Goal: Information Seeking & Learning: Learn about a topic

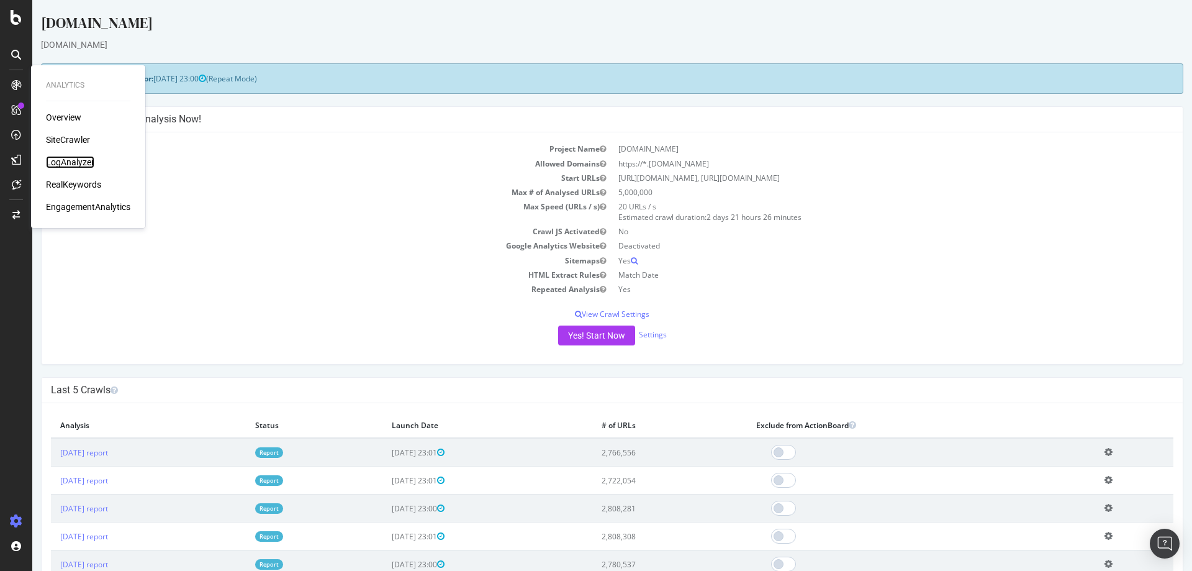
click at [84, 162] on div "LogAnalyzer" at bounding box center [70, 162] width 48 height 12
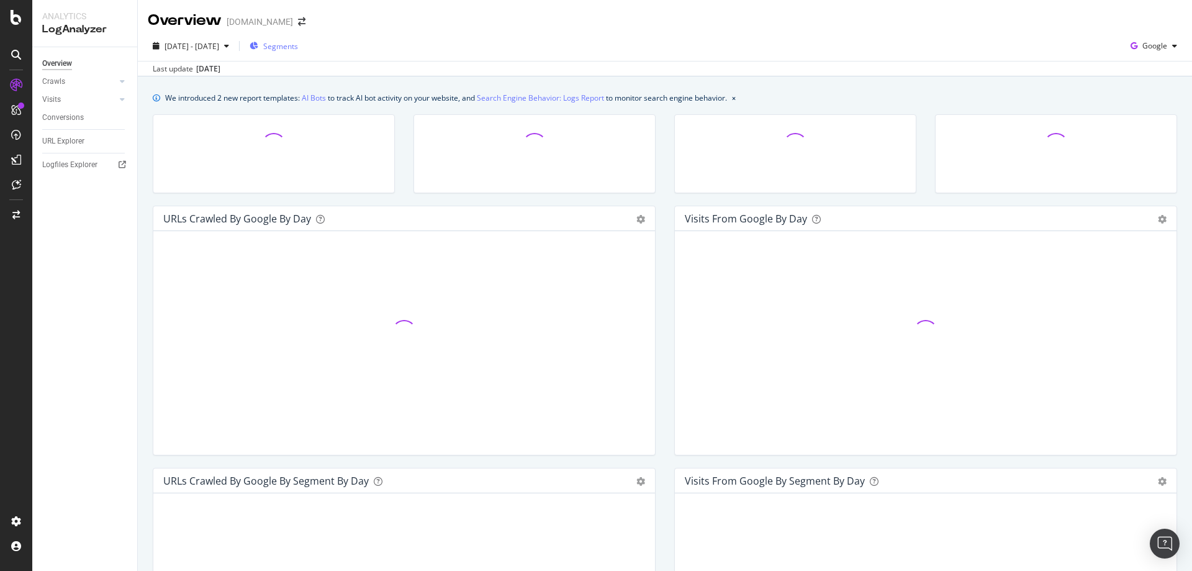
click at [298, 47] on span "Segments" at bounding box center [280, 46] width 35 height 11
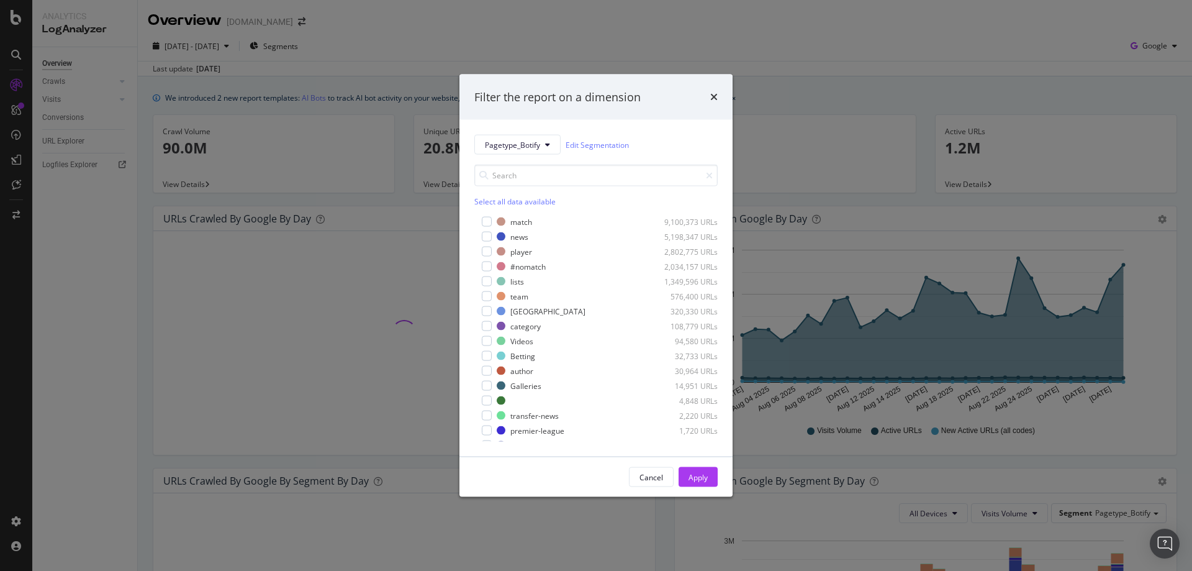
click at [712, 93] on icon "times" at bounding box center [713, 97] width 7 height 10
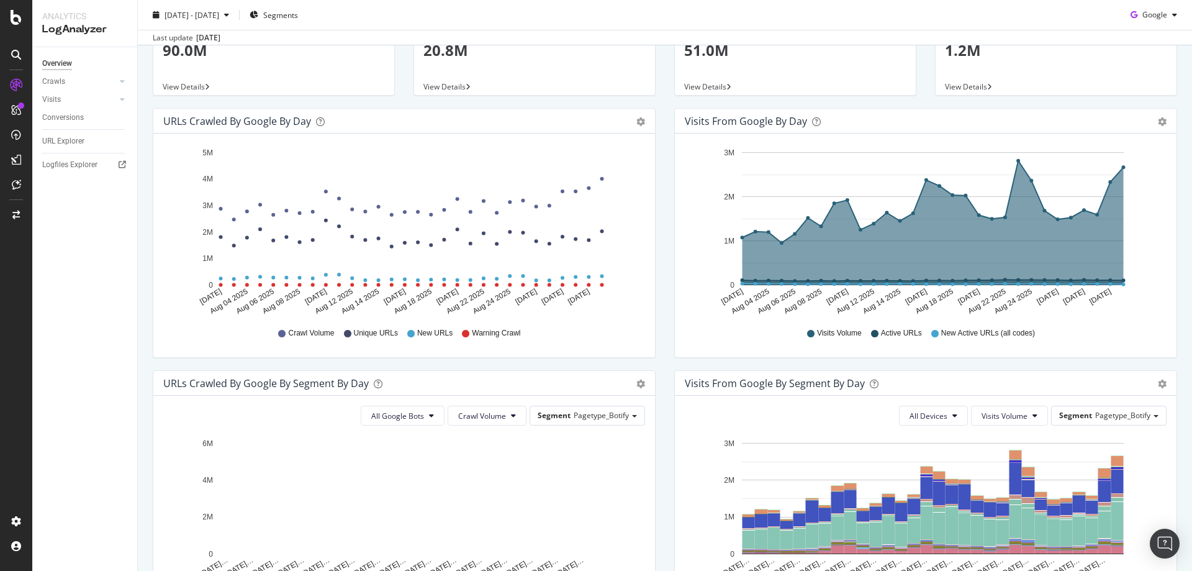
scroll to position [373, 0]
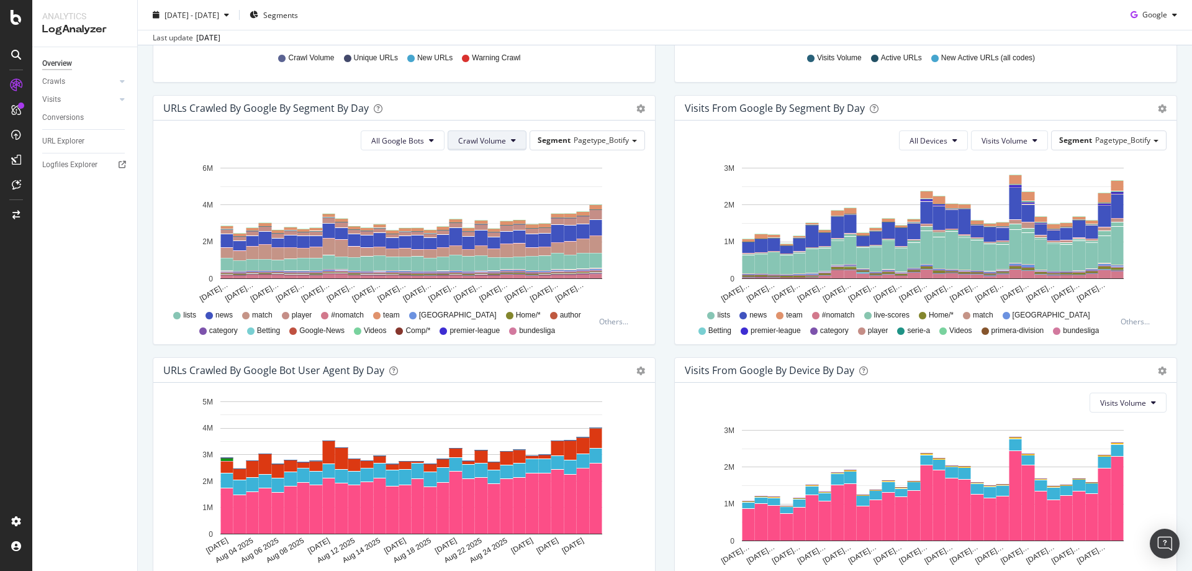
click at [471, 143] on span "Crawl Volume" at bounding box center [482, 140] width 48 height 11
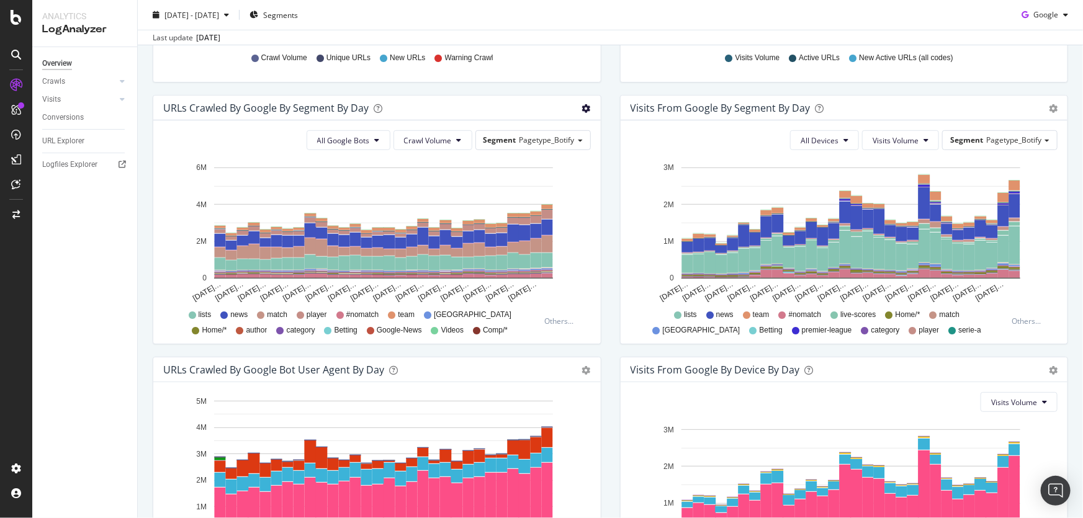
click at [536, 160] on span "Table" at bounding box center [545, 159] width 110 height 19
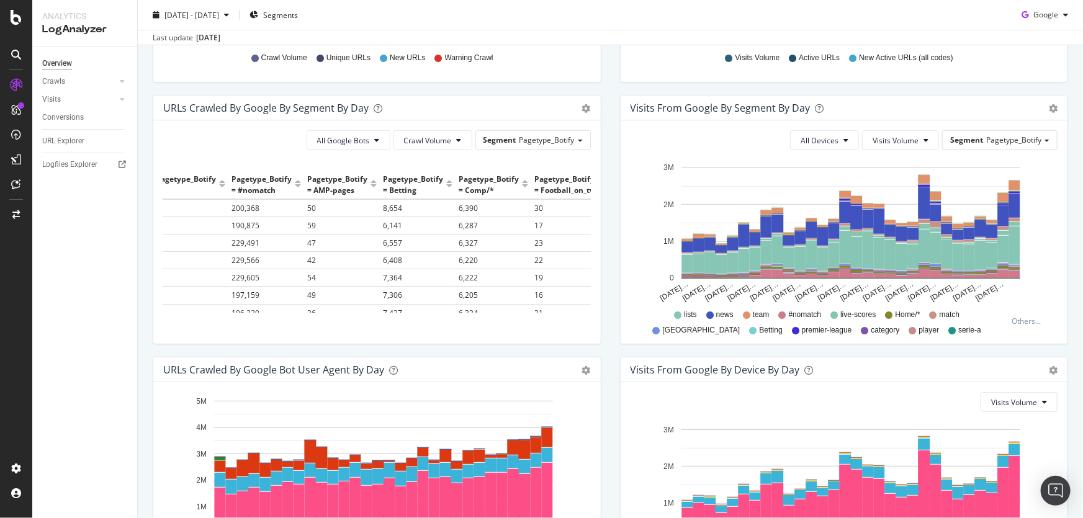
scroll to position [0, 17]
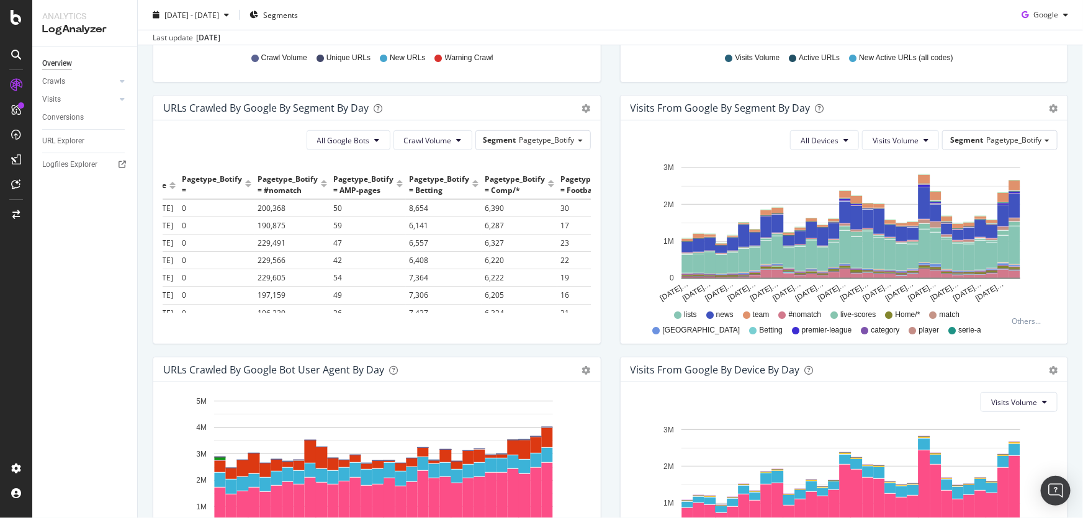
click at [583, 115] on div "URLs Crawled by Google By Segment By Day Timeline (by Value) Table" at bounding box center [377, 108] width 448 height 25
click at [583, 114] on div "URLs Crawled by Google By Segment By Day Timeline (by Value) Table" at bounding box center [377, 108] width 448 height 25
click at [545, 136] on span "Timeline (by Value)" at bounding box center [545, 134] width 110 height 19
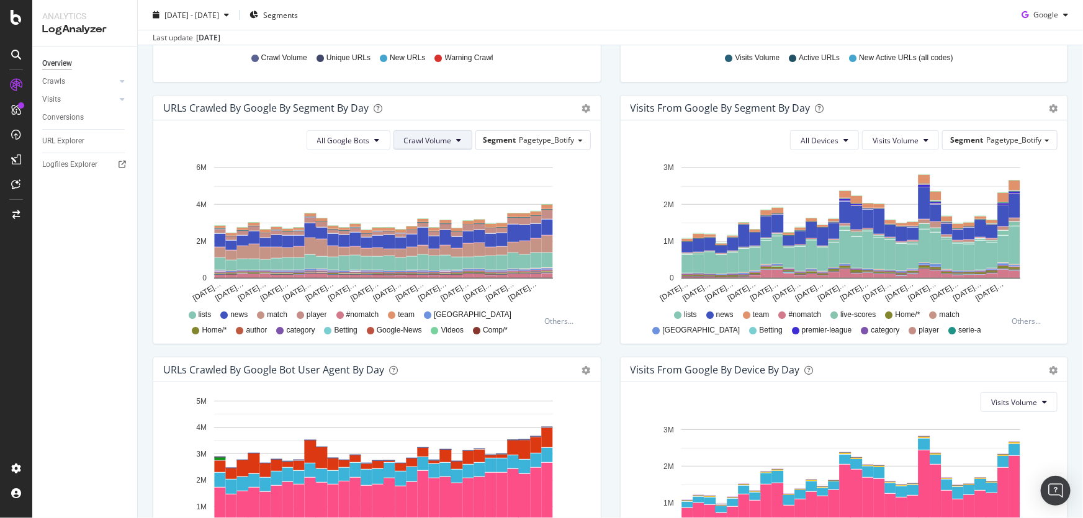
click at [448, 142] on span "Crawl Volume" at bounding box center [428, 140] width 48 height 11
click at [448, 184] on span "Unique URLs" at bounding box center [425, 187] width 49 height 11
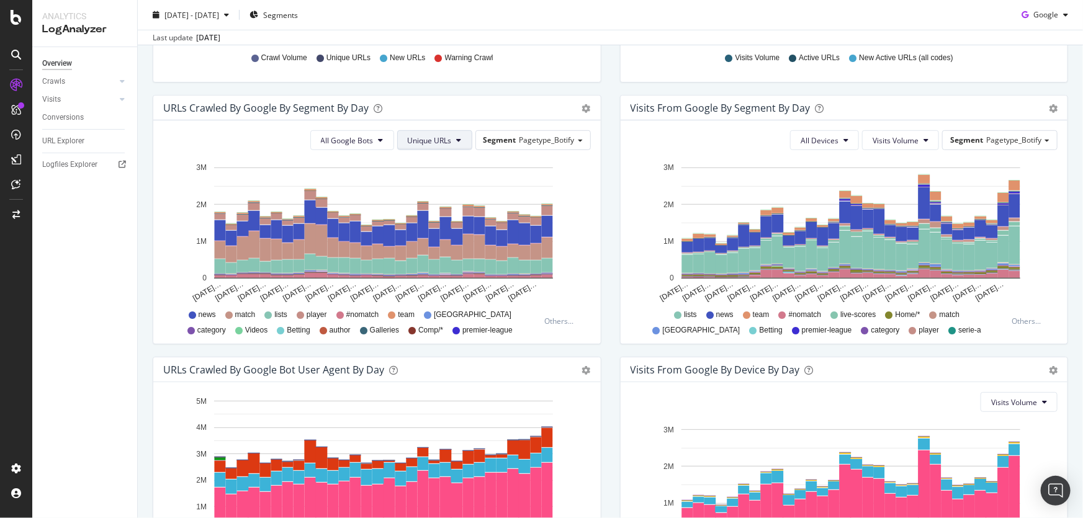
click at [436, 143] on span "Unique URLs" at bounding box center [430, 140] width 44 height 11
click at [443, 165] on span "Crawl Volume" at bounding box center [429, 164] width 48 height 11
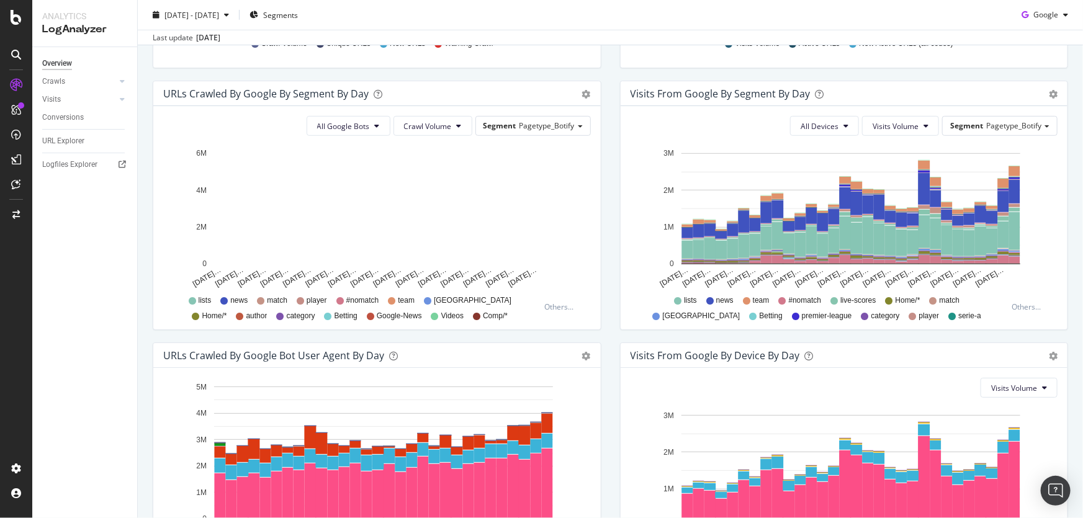
scroll to position [395, 0]
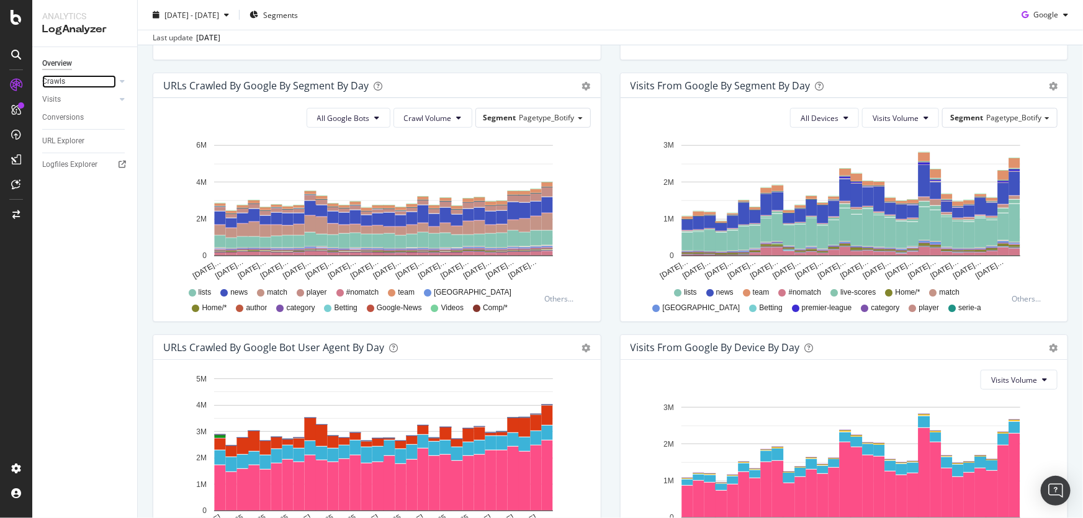
click at [73, 79] on link "Crawls" at bounding box center [79, 81] width 74 height 13
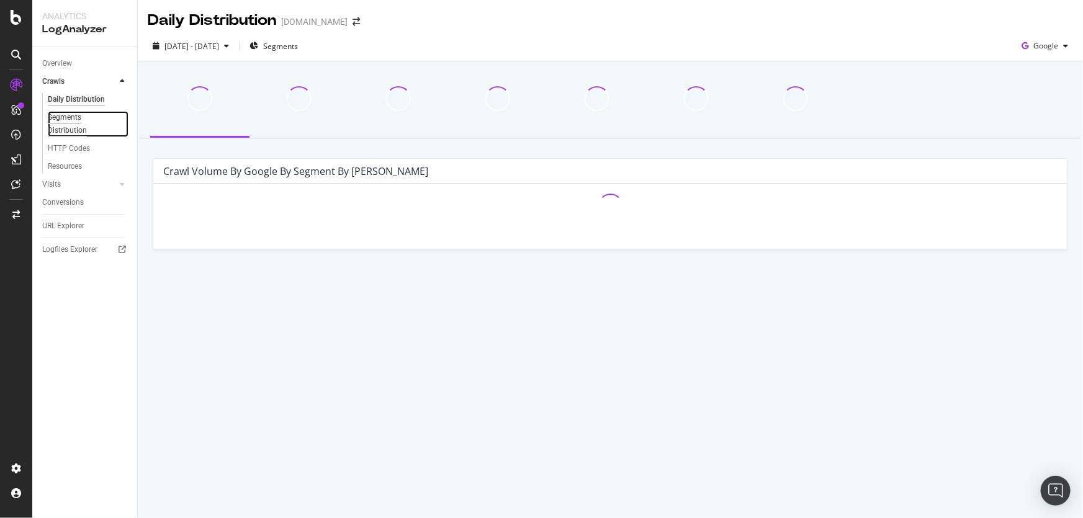
click at [73, 120] on div "Segments Distribution" at bounding box center [82, 124] width 69 height 26
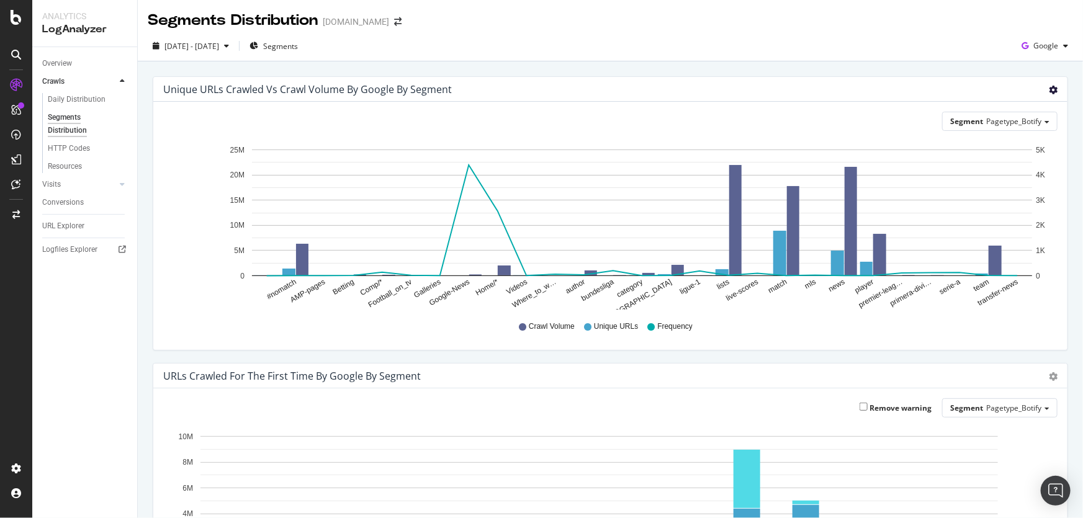
click at [1049, 87] on icon "gear" at bounding box center [1053, 90] width 9 height 9
click at [789, 60] on div "2025 Aug. 2nd - Aug. 31st Segments Google" at bounding box center [611, 48] width 946 height 25
click at [1059, 44] on div "button" at bounding box center [1066, 45] width 15 height 7
click at [298, 53] on div "Segments" at bounding box center [274, 46] width 48 height 19
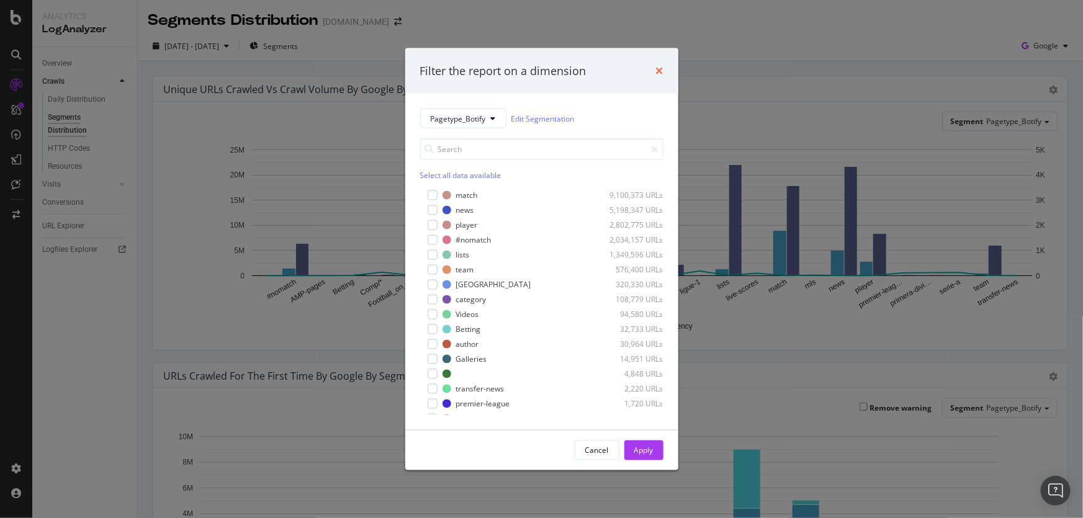
click at [662, 68] on icon "times" at bounding box center [659, 71] width 7 height 10
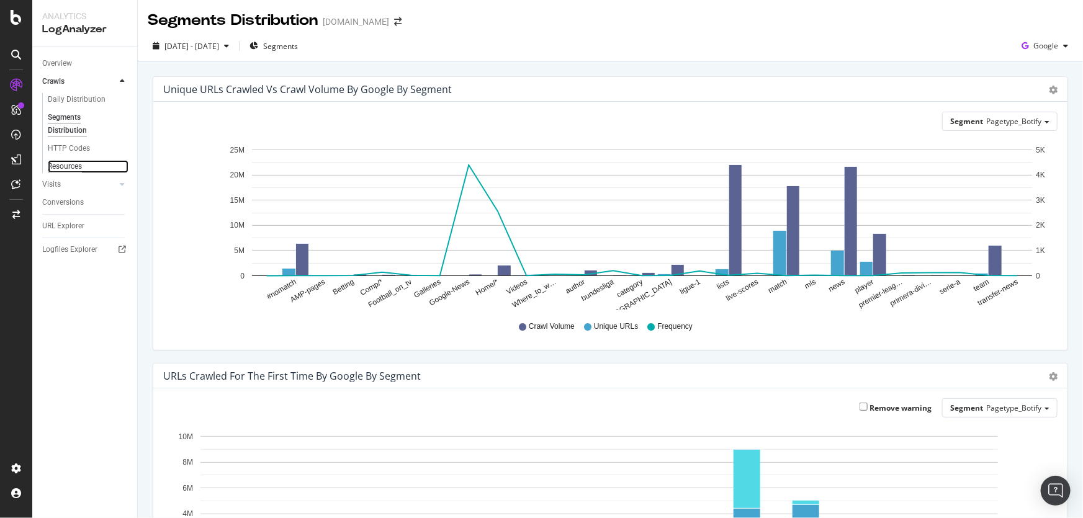
click at [66, 167] on div "Resources" at bounding box center [65, 166] width 34 height 13
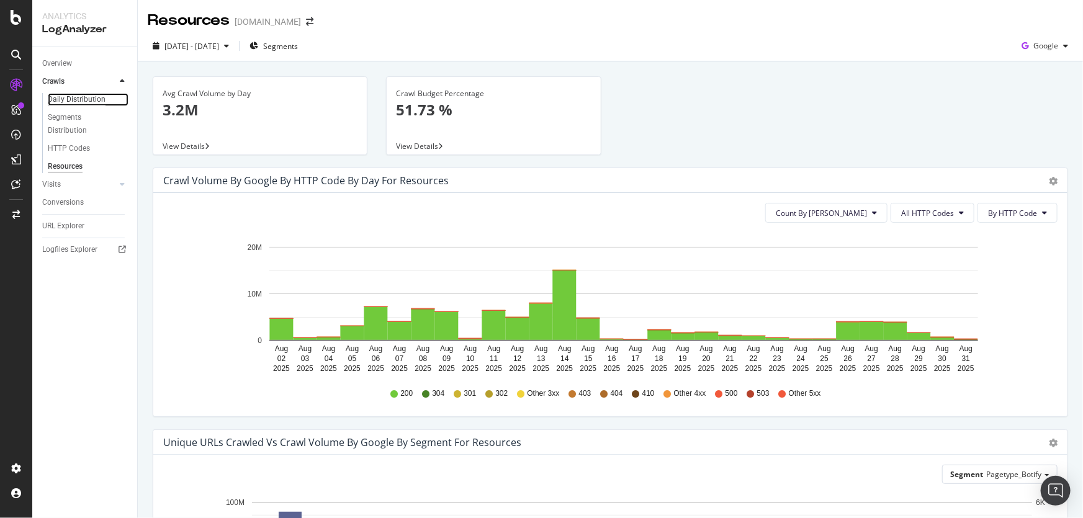
click at [91, 99] on div "Daily Distribution" at bounding box center [77, 99] width 58 height 13
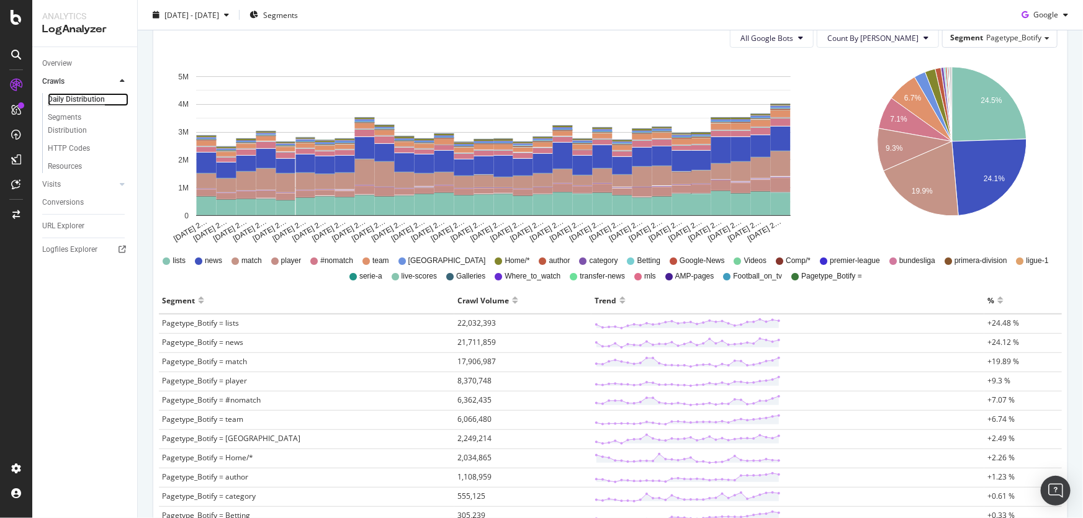
scroll to position [225, 0]
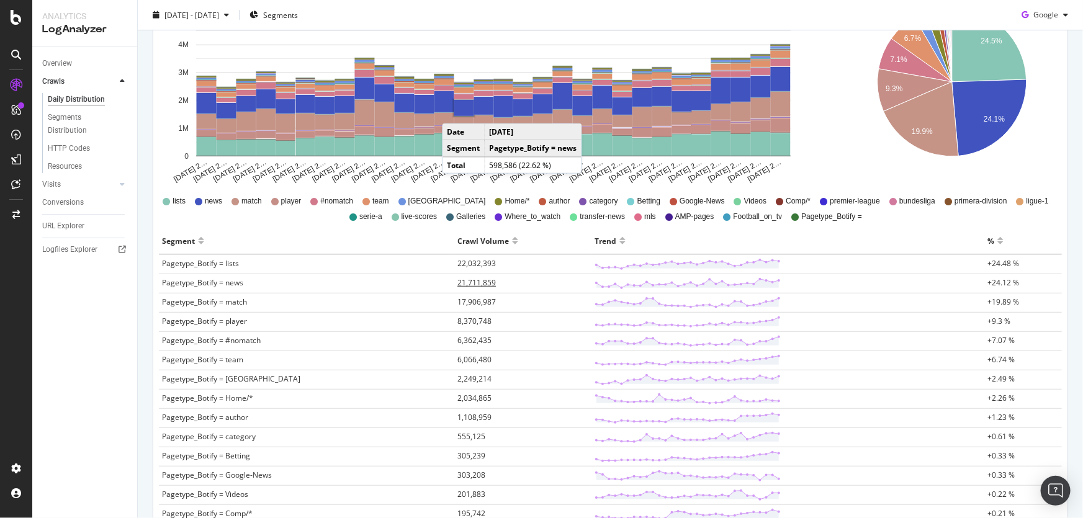
click at [459, 284] on span "21,711,859" at bounding box center [477, 283] width 38 height 11
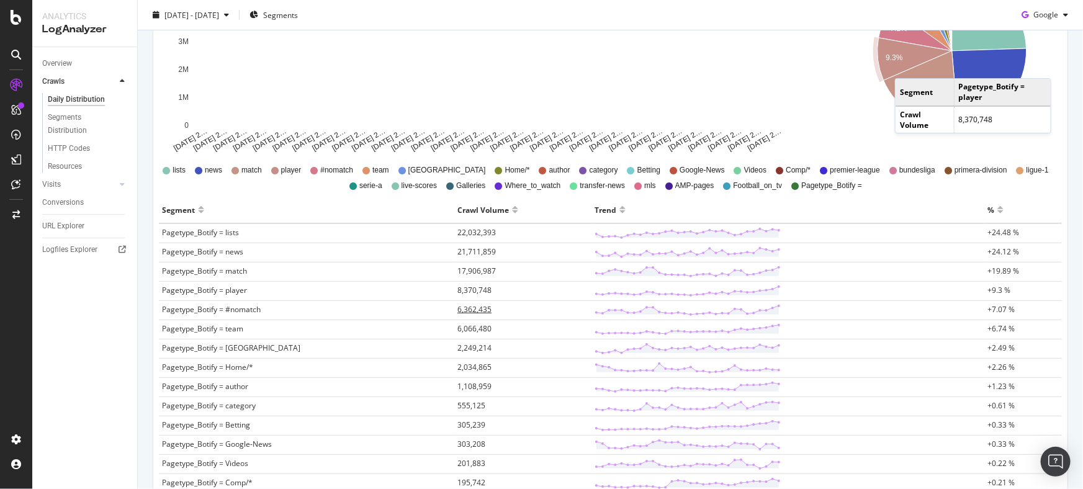
scroll to position [112, 0]
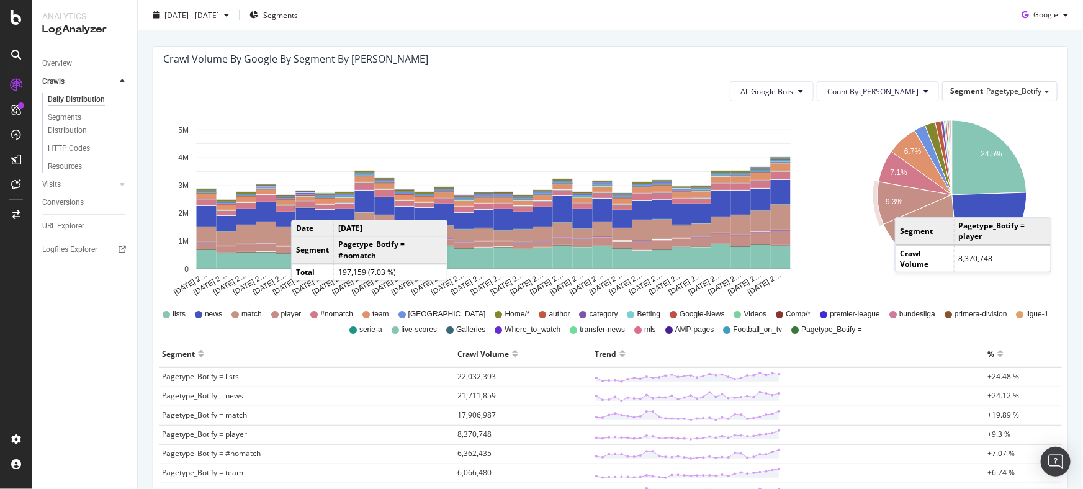
click at [304, 207] on rect "A chart." at bounding box center [305, 205] width 21 height 7
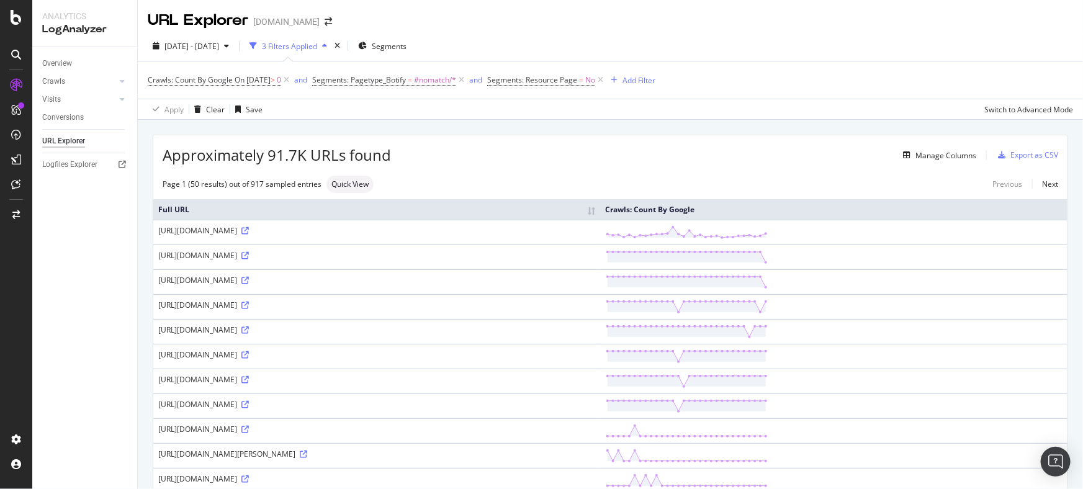
scroll to position [112, 0]
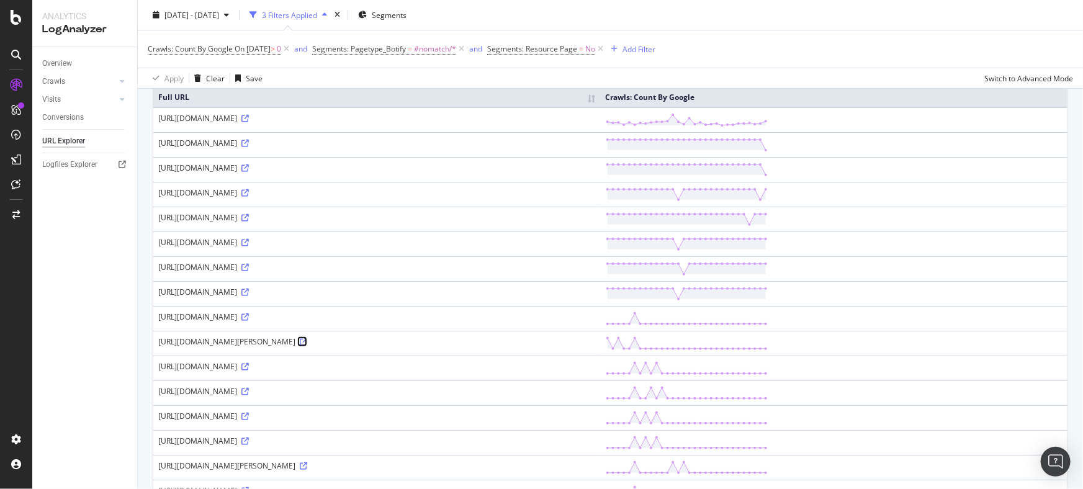
click at [307, 340] on icon at bounding box center [303, 341] width 7 height 7
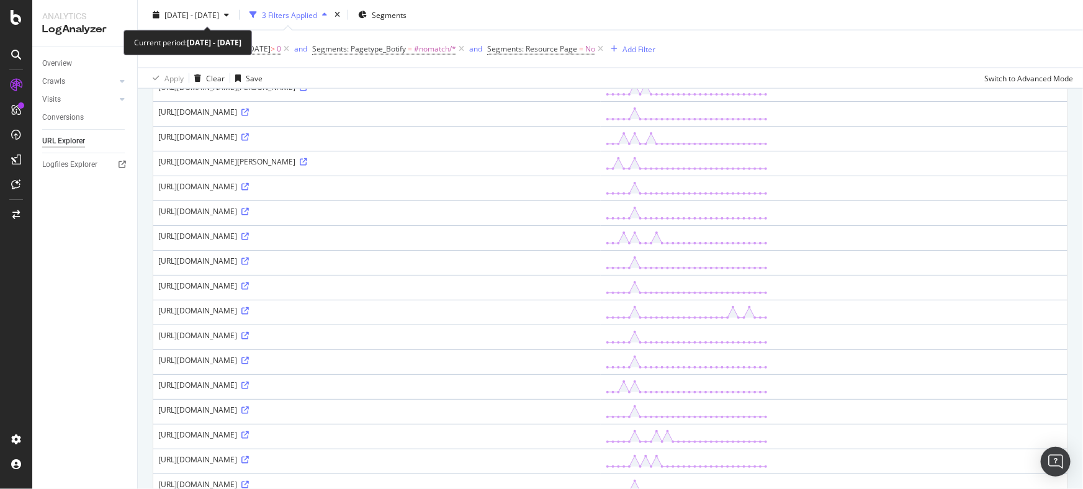
scroll to position [564, 0]
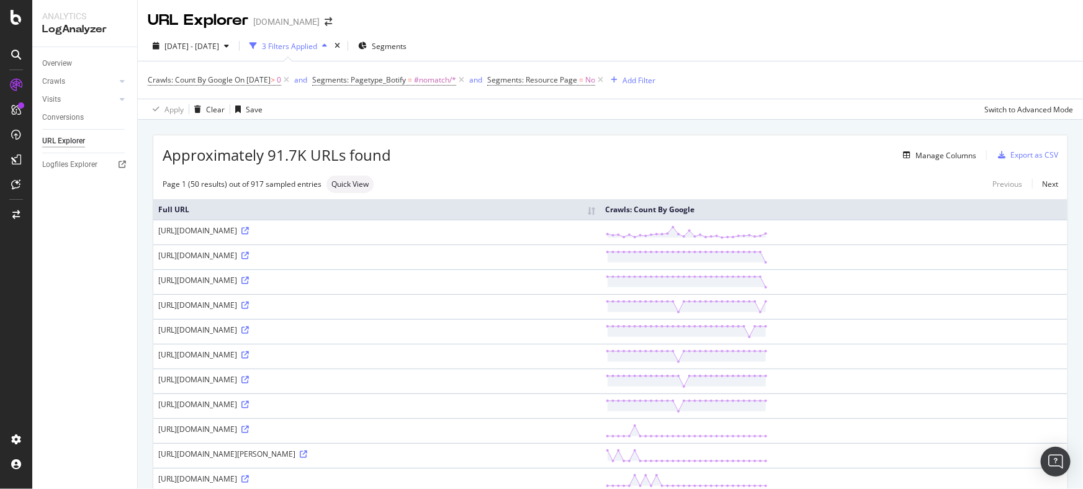
scroll to position [564, 0]
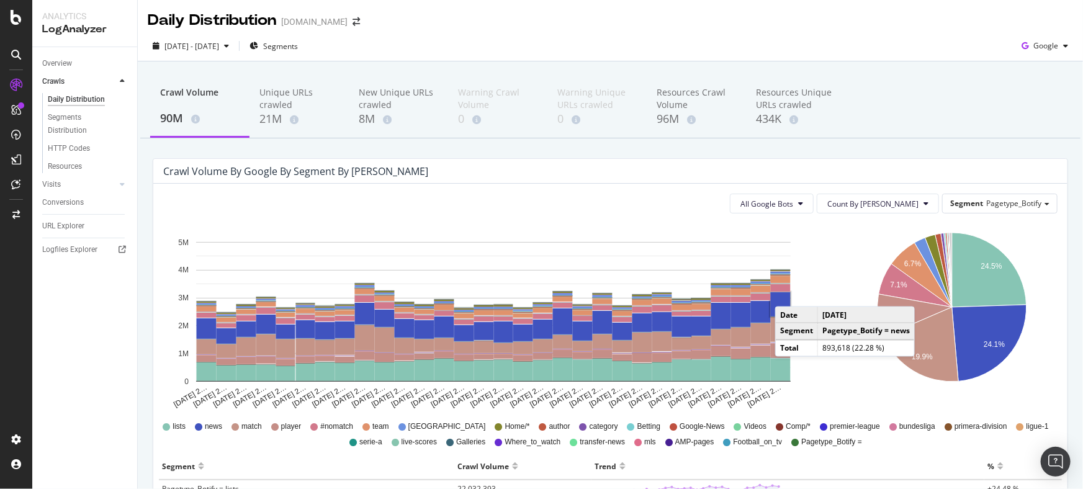
click at [787, 310] on td "Date" at bounding box center [797, 315] width 42 height 16
click at [783, 301] on rect "A chart." at bounding box center [781, 304] width 20 height 24
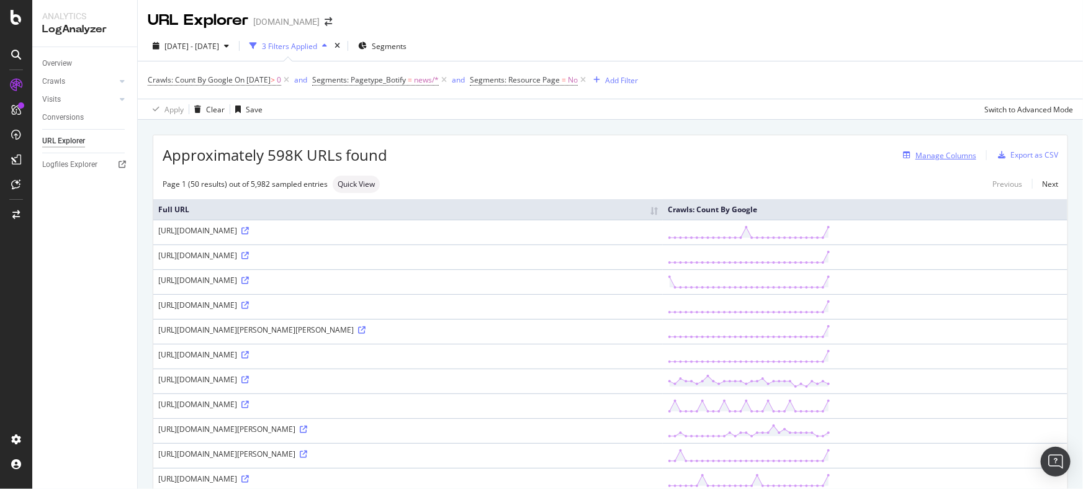
click at [921, 156] on div "Manage Columns" at bounding box center [946, 155] width 61 height 11
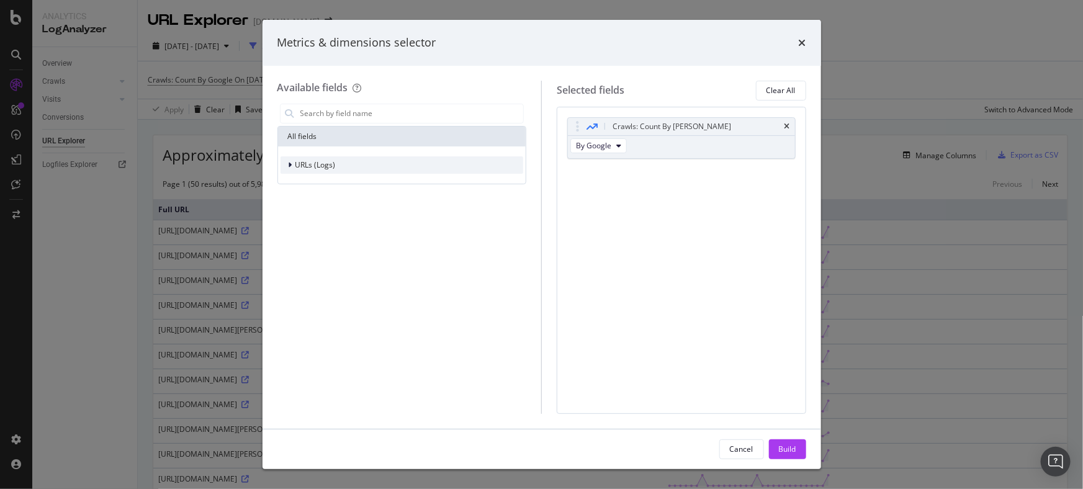
click at [424, 162] on div "URLs (Logs)" at bounding box center [402, 164] width 243 height 17
click at [349, 225] on div "Crawls" at bounding box center [402, 222] width 243 height 17
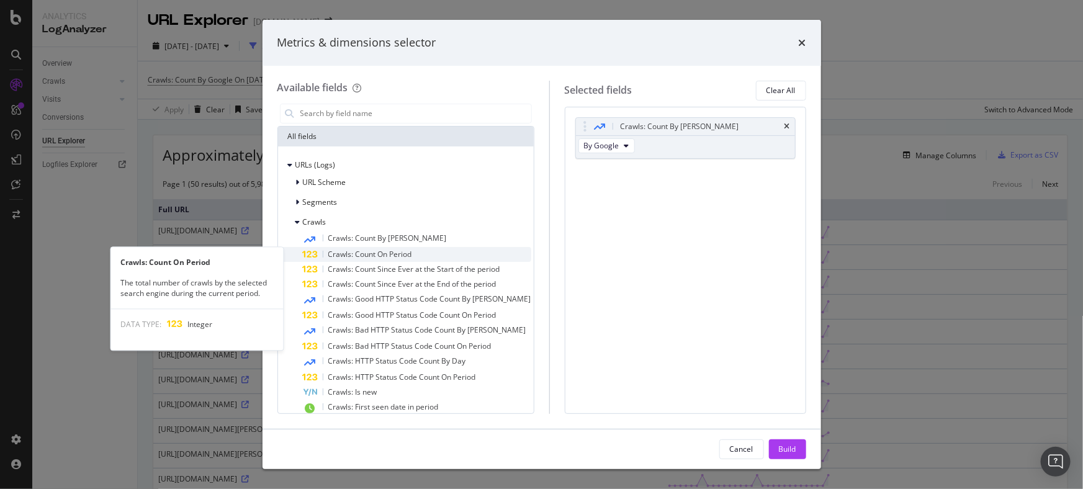
click at [415, 256] on div "Crawls: Count On Period" at bounding box center [417, 254] width 228 height 15
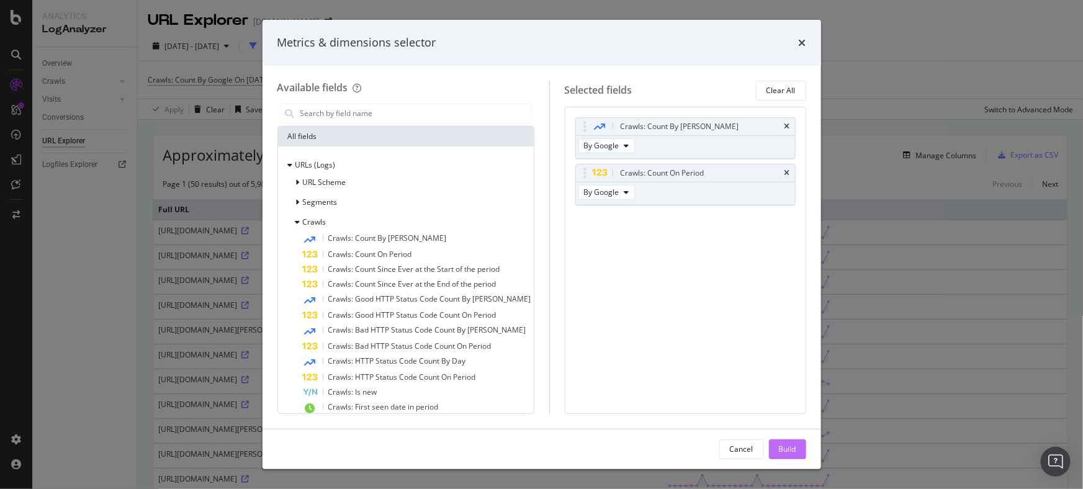
click at [795, 442] on div "Build" at bounding box center [787, 449] width 17 height 19
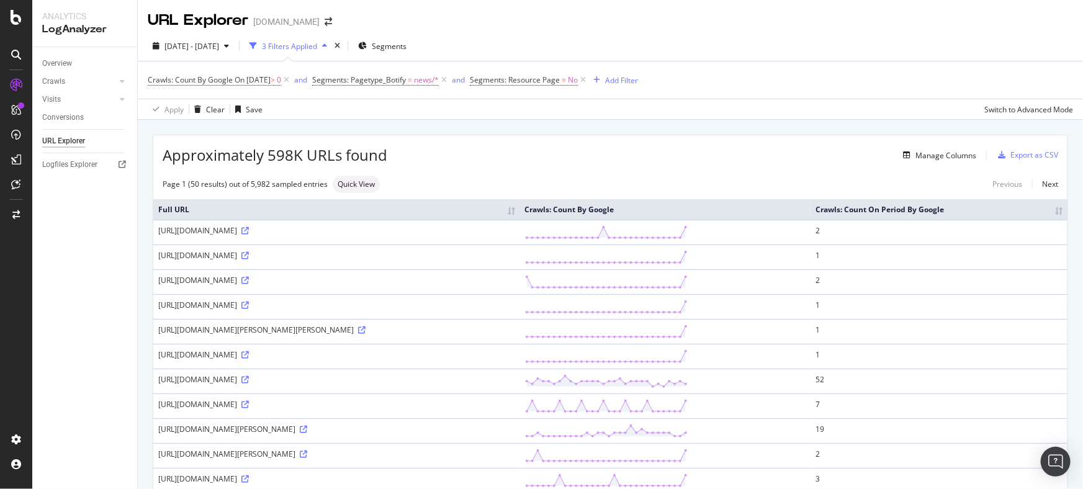
click at [1011, 220] on th "Crawls: Count On Period By Google" at bounding box center [939, 209] width 257 height 20
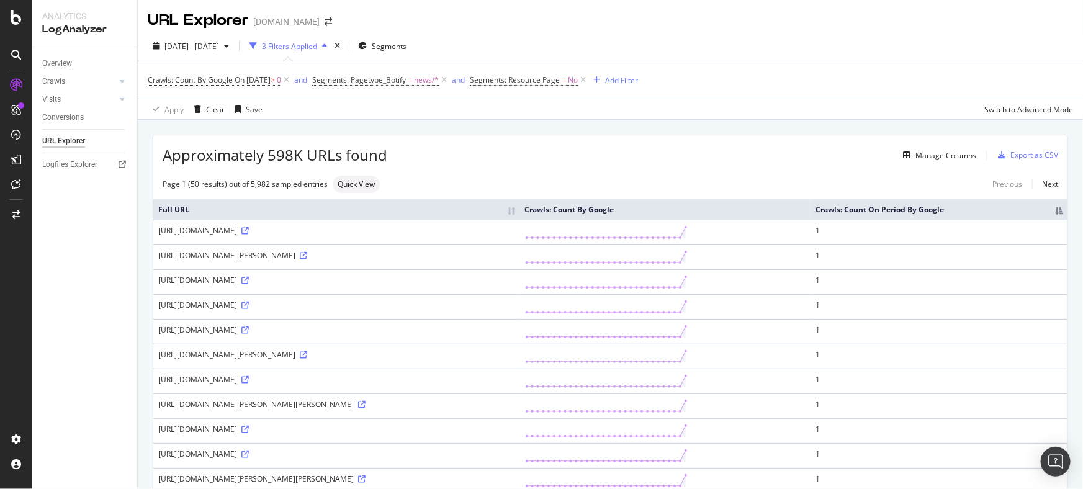
click at [1018, 220] on th "Crawls: Count On Period By Google" at bounding box center [939, 209] width 257 height 20
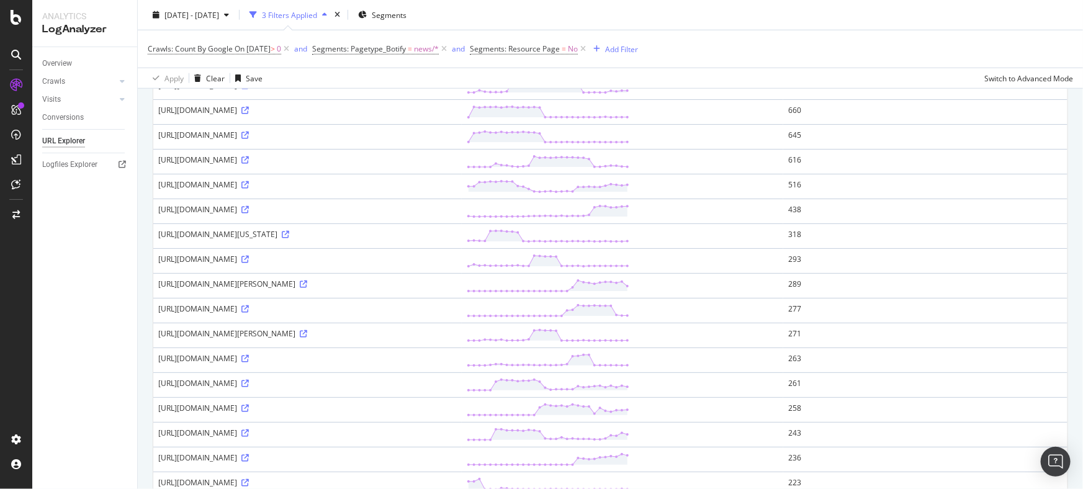
scroll to position [621, 0]
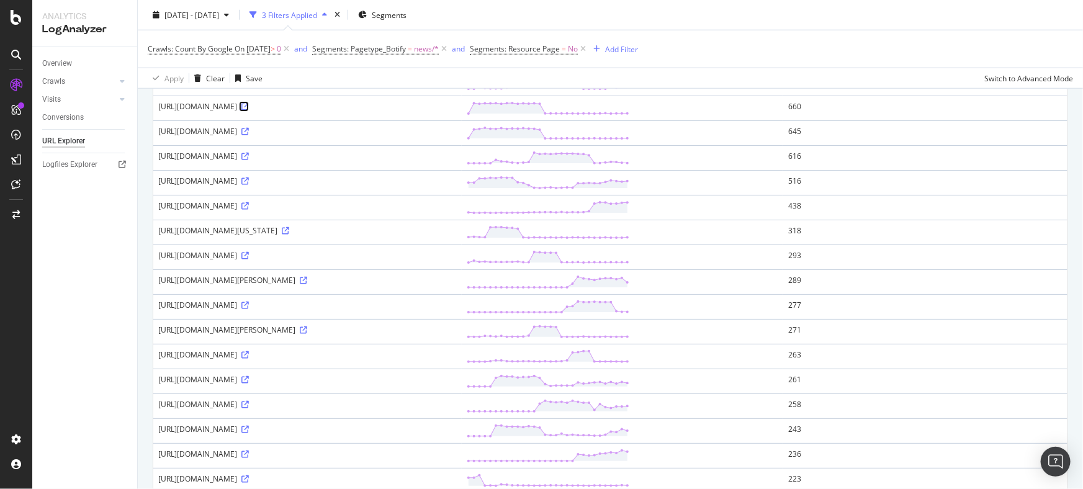
click at [249, 111] on icon at bounding box center [245, 106] width 7 height 7
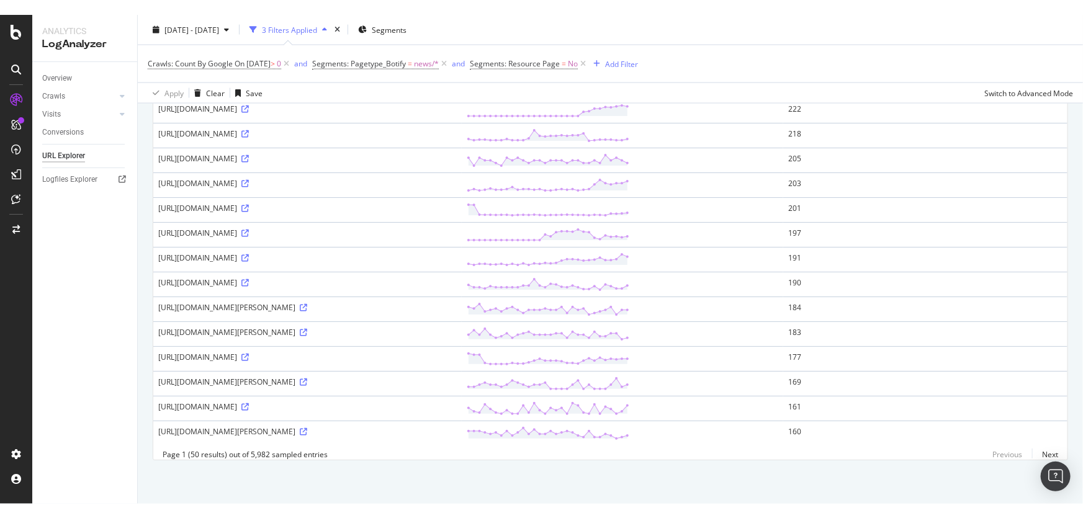
scroll to position [1185, 0]
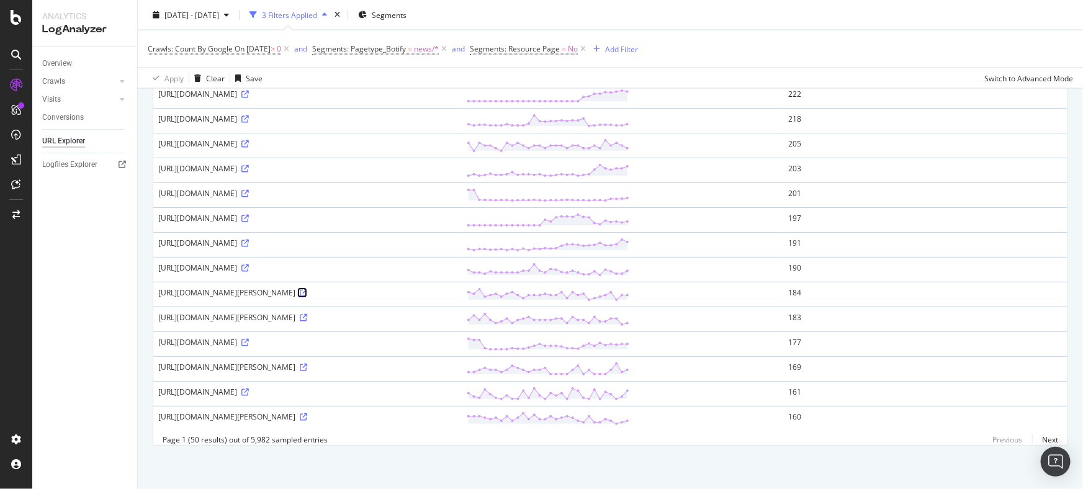
click at [307, 294] on icon at bounding box center [303, 292] width 7 height 7
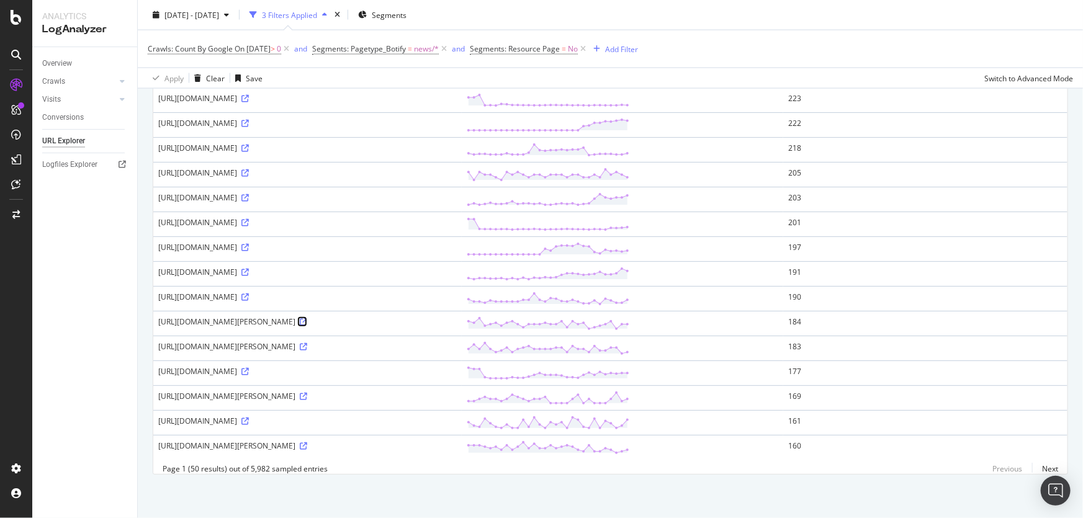
scroll to position [1123, 0]
drag, startPoint x: 1013, startPoint y: 361, endPoint x: 980, endPoint y: 359, distance: 32.3
click at [980, 336] on tr "https://www.goal.com/en/news/sara-perche-ti-amo-lyrics-video-meaning-ac-milan-s…" at bounding box center [610, 323] width 915 height 25
click at [307, 351] on icon at bounding box center [303, 346] width 7 height 7
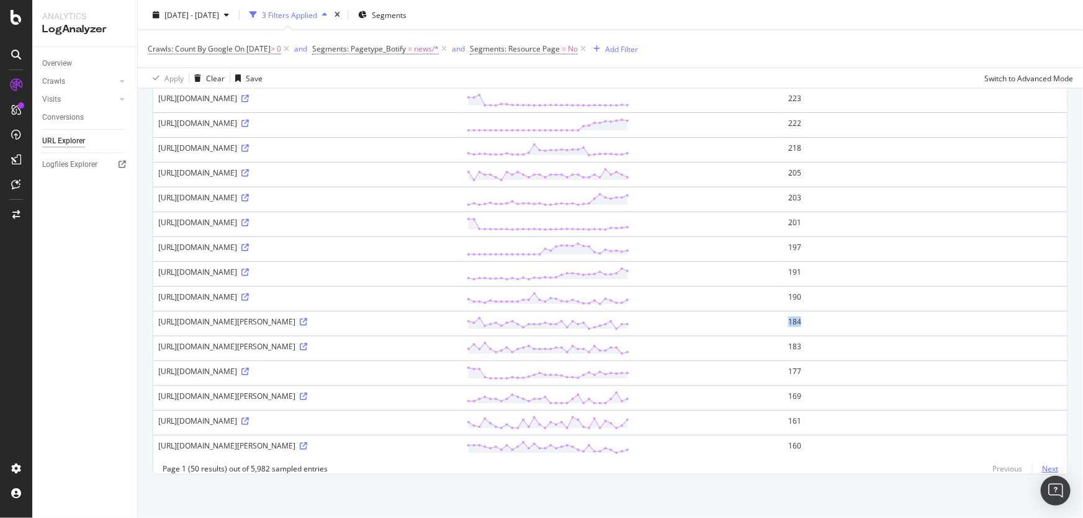
click at [1042, 467] on link "Next" at bounding box center [1046, 469] width 26 height 18
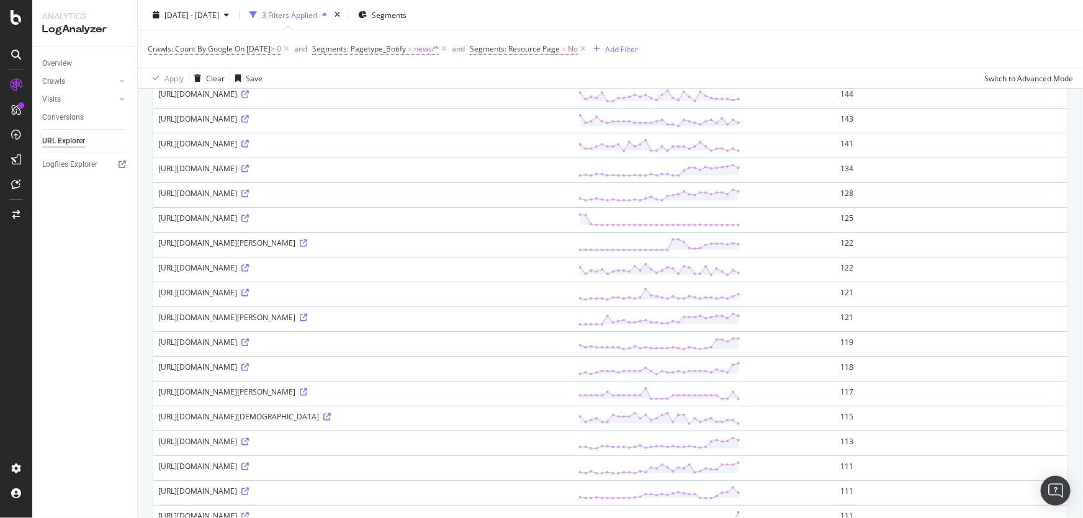
scroll to position [169, 0]
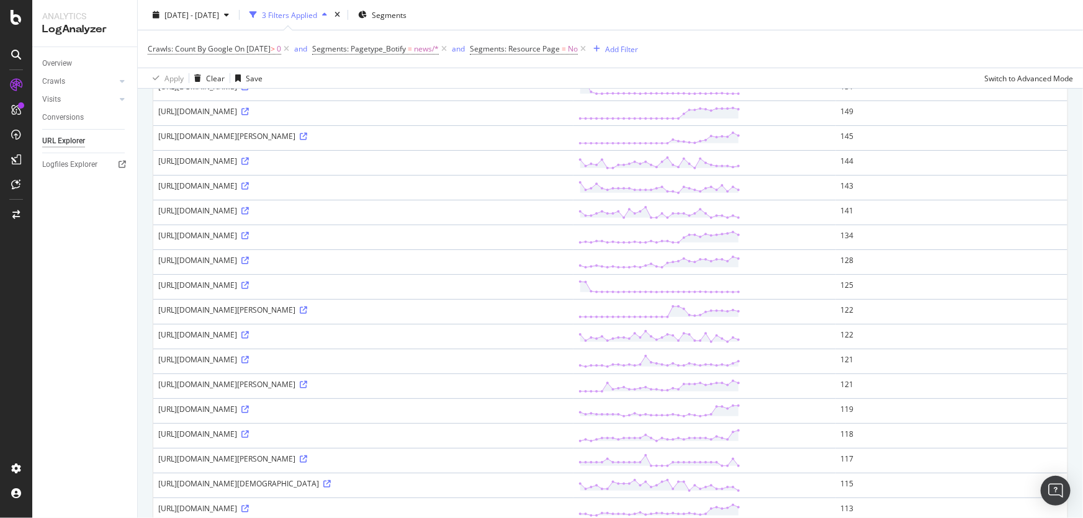
drag, startPoint x: 268, startPoint y: 217, endPoint x: 508, endPoint y: 230, distance: 240.6
click at [477, 200] on td "https://www.goal.com/en/news/fifa-22-best-young-midfielders-top-50-mids-career-…" at bounding box center [363, 187] width 420 height 25
drag, startPoint x: 1016, startPoint y: 214, endPoint x: 998, endPoint y: 219, distance: 18.3
click at [998, 200] on td "143" at bounding box center [952, 187] width 232 height 25
click at [249, 190] on icon at bounding box center [245, 186] width 7 height 7
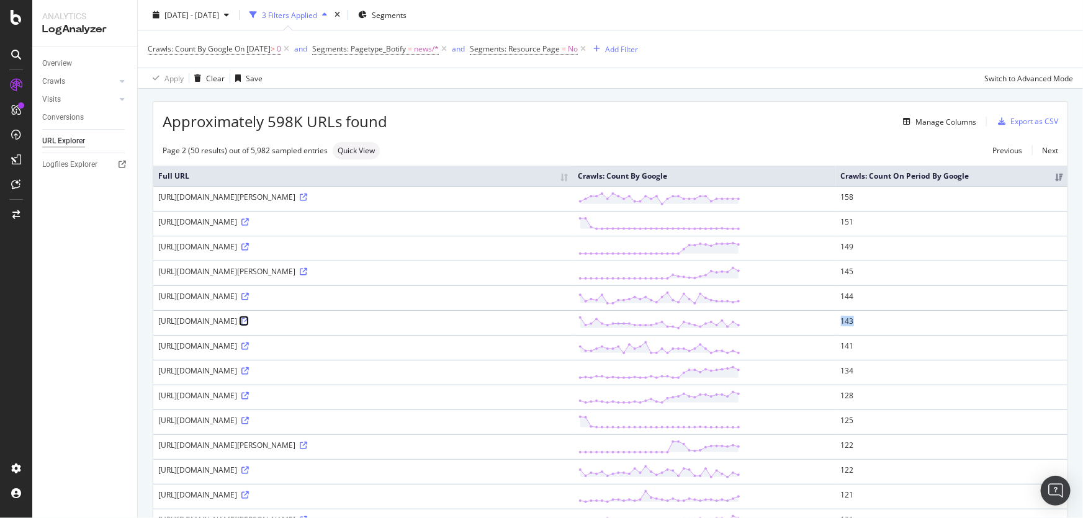
scroll to position [0, 0]
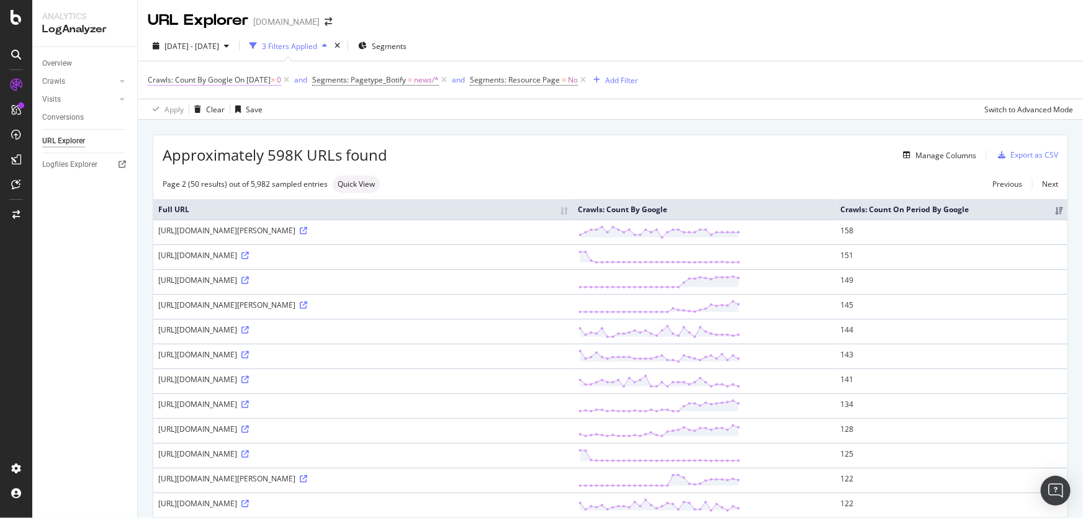
click at [267, 78] on span "On 2025-08-31" at bounding box center [253, 80] width 36 height 11
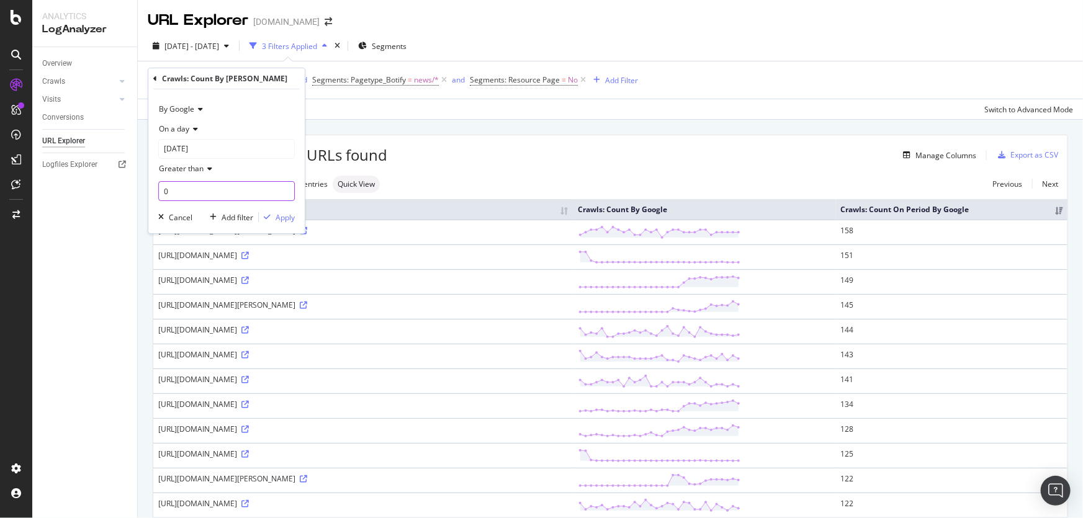
drag, startPoint x: 201, startPoint y: 196, endPoint x: 143, endPoint y: 179, distance: 60.1
click at [96, 188] on body "Analytics LogAnalyzer Overview Crawls Daily Distribution Segments Distribution …" at bounding box center [541, 259] width 1083 height 518
type input "10"
click at [284, 220] on div "Apply" at bounding box center [285, 217] width 19 height 11
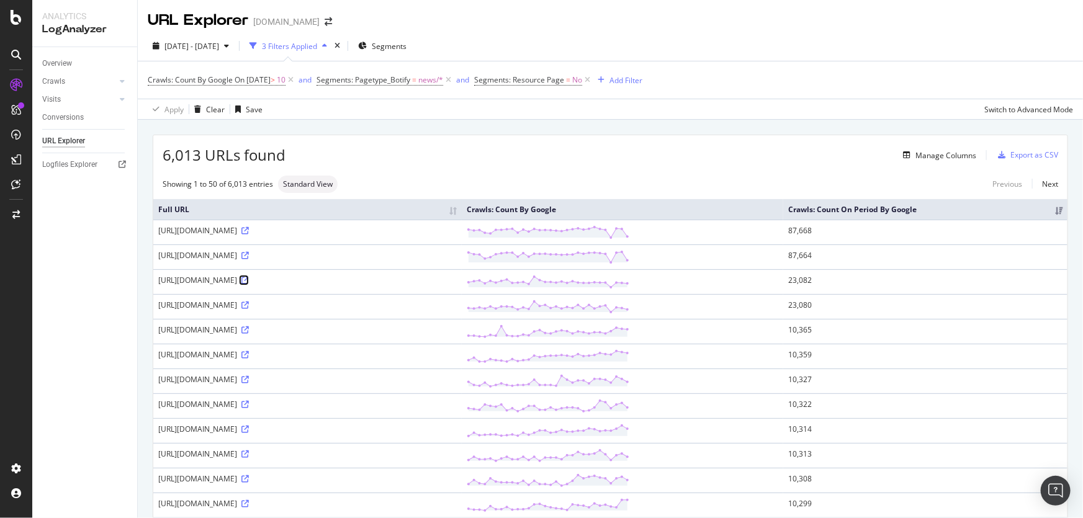
click at [249, 284] on icon at bounding box center [245, 280] width 7 height 7
click at [981, 219] on th "Crawls: Count On Period By Google" at bounding box center [926, 209] width 284 height 20
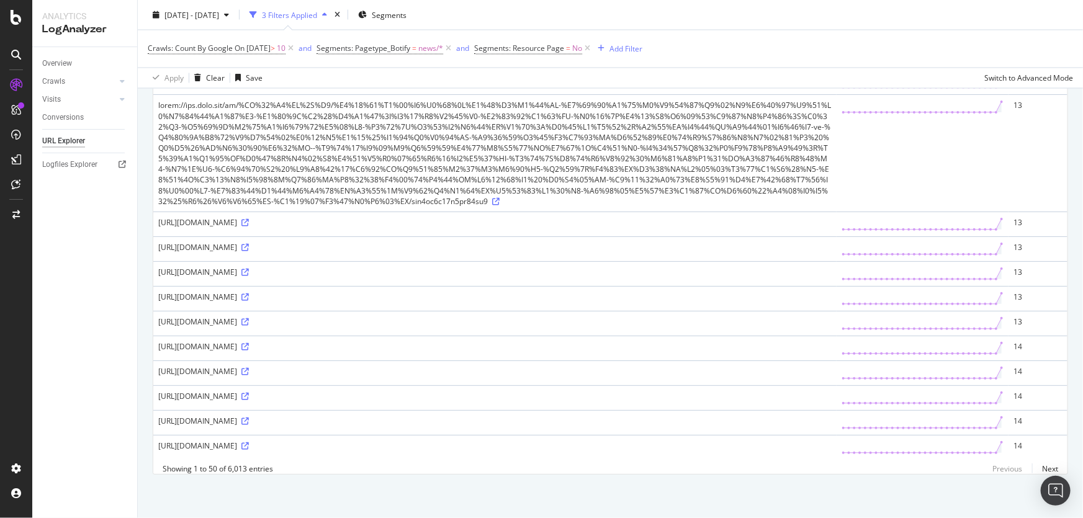
scroll to position [1325, 0]
click at [1049, 468] on link "Next" at bounding box center [1046, 469] width 26 height 18
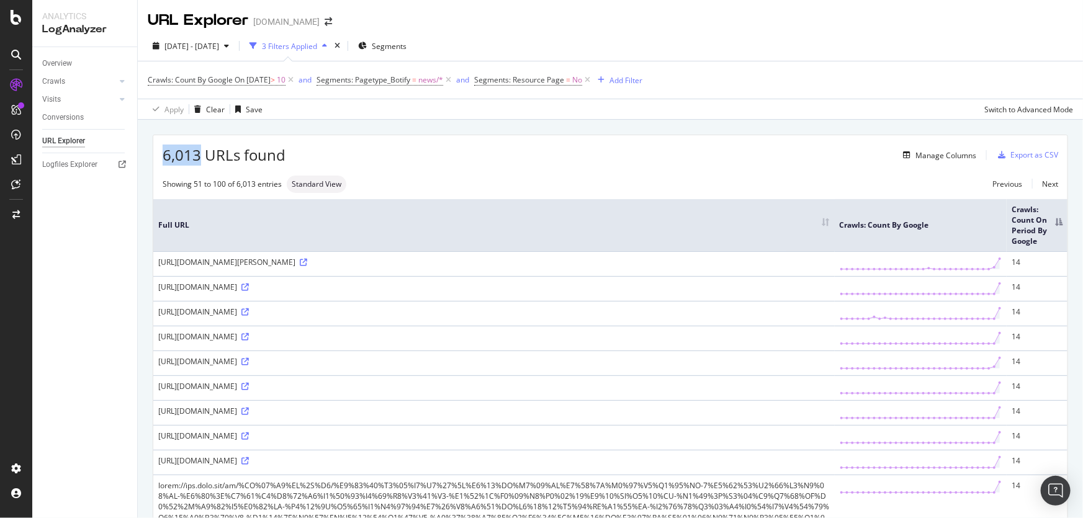
drag, startPoint x: 156, startPoint y: 151, endPoint x: 199, endPoint y: 151, distance: 42.8
click at [199, 151] on div "6,013 URLs found Manage Columns Export as CSV" at bounding box center [610, 150] width 915 height 30
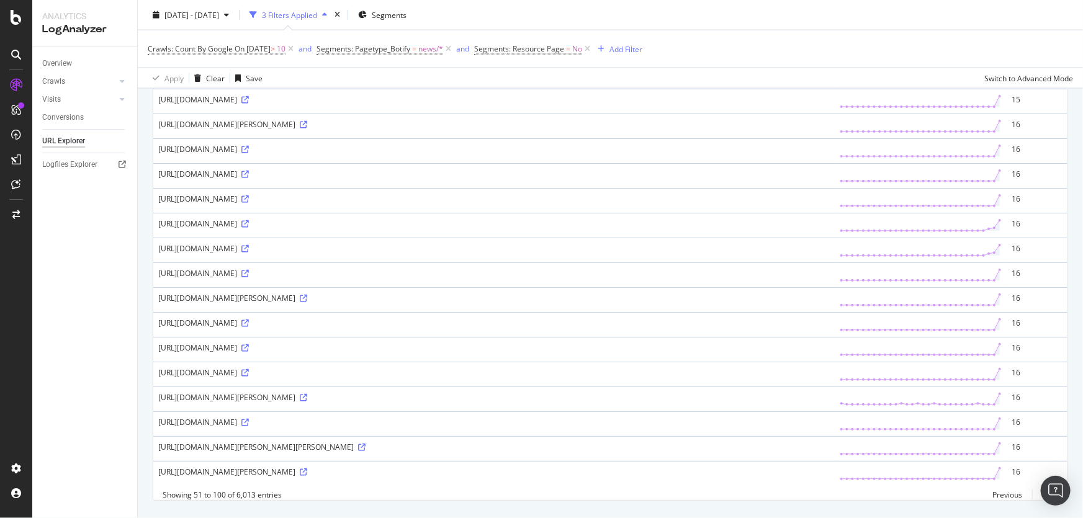
scroll to position [1096, 0]
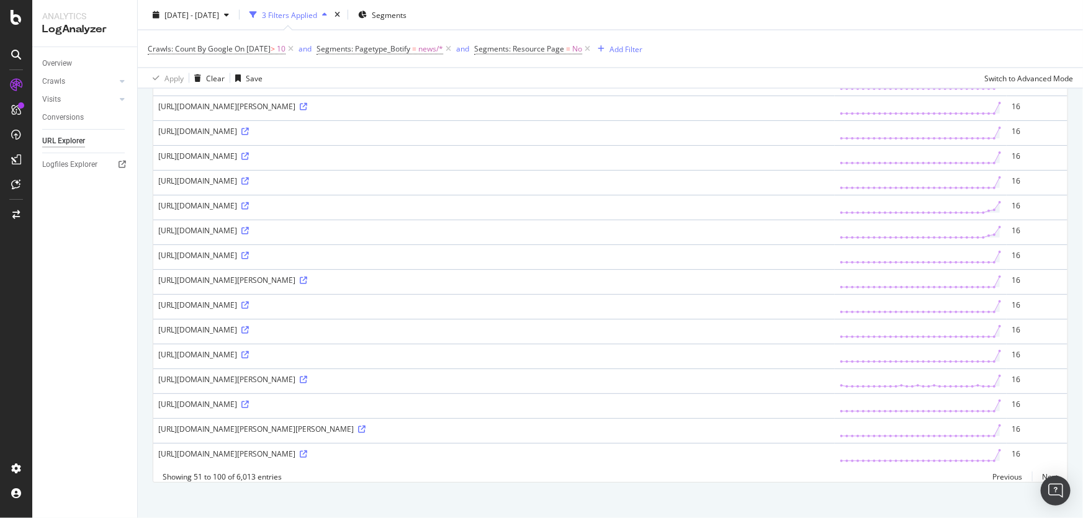
drag, startPoint x: 382, startPoint y: 281, endPoint x: 489, endPoint y: 281, distance: 106.8
click at [489, 112] on div "https://www.goal.com/tr/haber/liverpool-dunyaca-unlu-yildizin-transferinden-vaz…" at bounding box center [494, 106] width 672 height 11
drag, startPoint x: 285, startPoint y: 195, endPoint x: 259, endPoint y: 163, distance: 41.0
click at [260, 37] on div "https://www.goal.com/kr/%EB%89%B4%EC%8A%A4/%E1%84%90%E1%85%A9%E1%84%90%E1%85%B3…" at bounding box center [494, 32] width 672 height 11
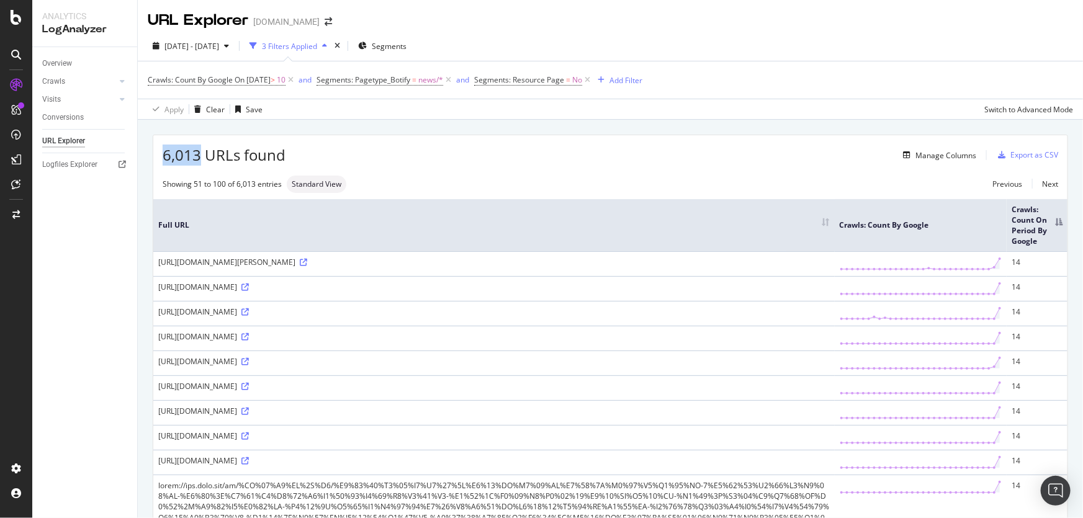
scroll to position [0, 0]
click at [171, 43] on span "2025 Aug. 2nd - Aug. 31st" at bounding box center [192, 46] width 55 height 11
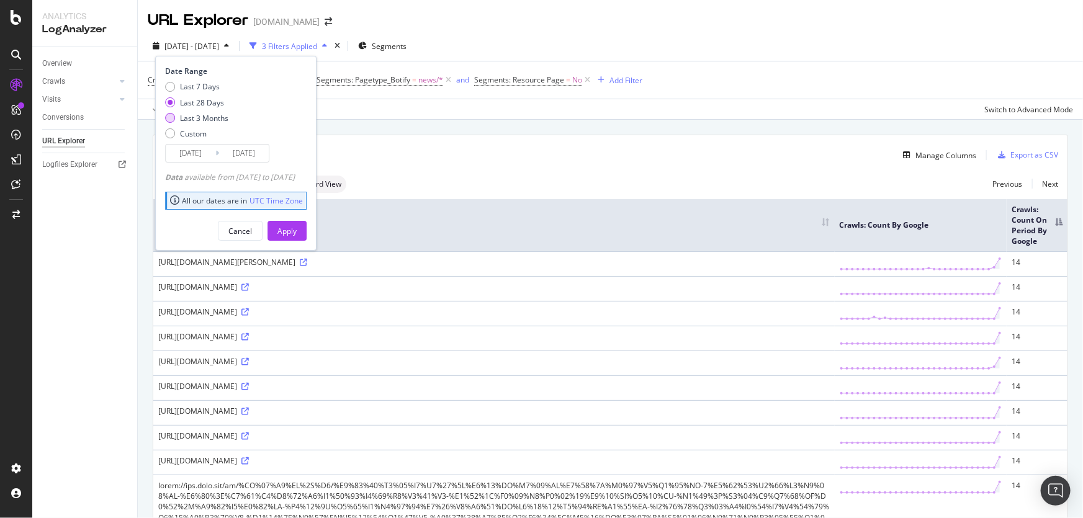
click at [173, 121] on div "Last 3 Months" at bounding box center [170, 118] width 10 height 10
type input "2025/06/01"
click at [297, 232] on div "Apply" at bounding box center [287, 231] width 19 height 11
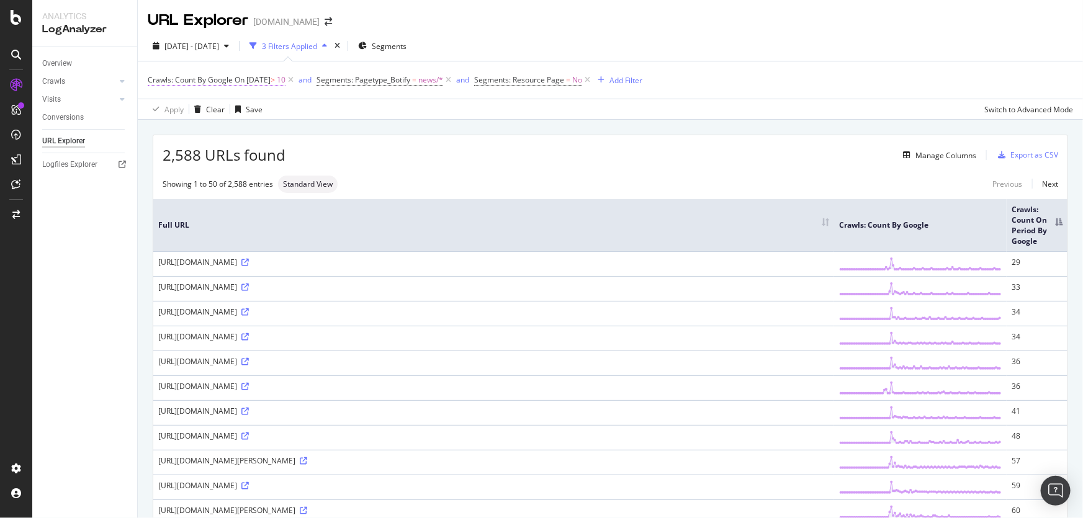
click at [286, 84] on span "10" at bounding box center [281, 79] width 9 height 17
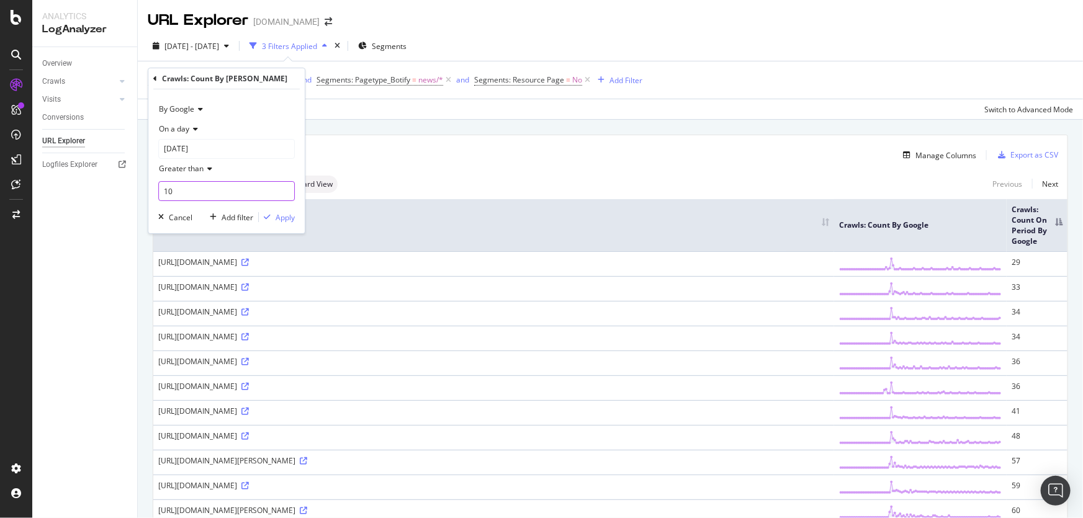
drag, startPoint x: 206, startPoint y: 194, endPoint x: 129, endPoint y: 192, distance: 76.4
click at [129, 192] on body "Analytics LogAnalyzer Overview Crawls Daily Distribution Segments Distribution …" at bounding box center [541, 259] width 1083 height 518
type input "2"
click at [287, 217] on div "Apply" at bounding box center [285, 217] width 19 height 11
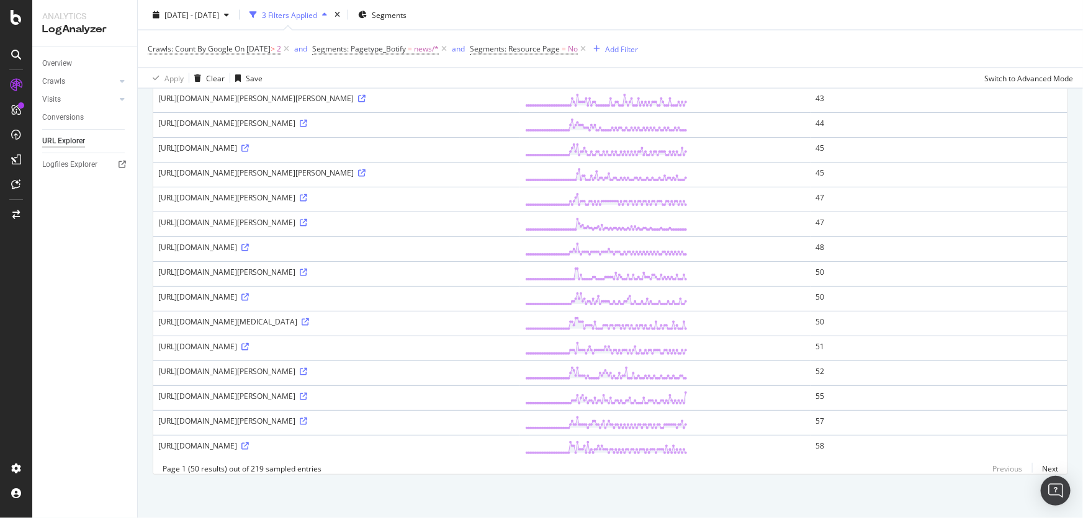
scroll to position [1318, 0]
click at [249, 443] on icon at bounding box center [245, 446] width 7 height 7
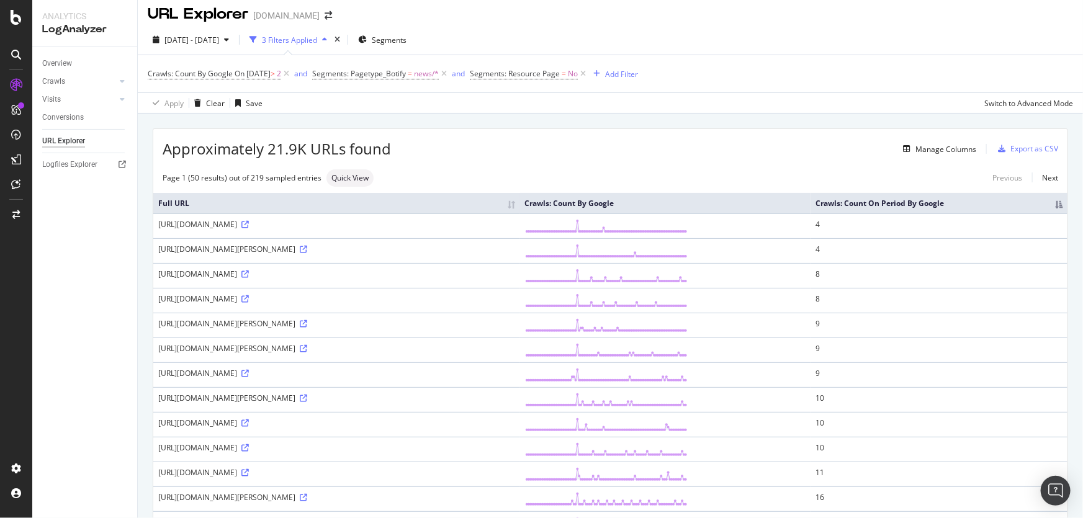
scroll to position [0, 0]
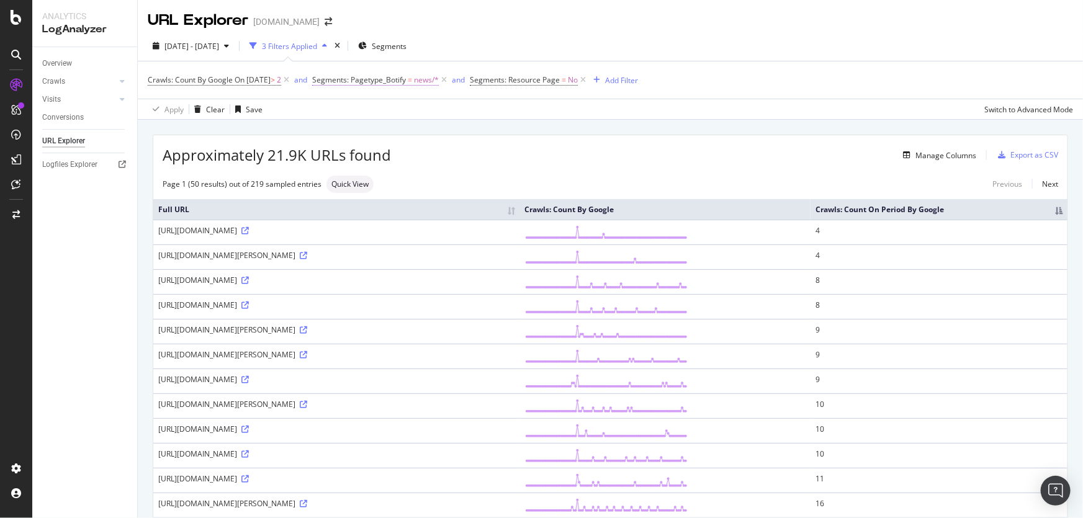
click at [387, 81] on span "Segments: Pagetype_Botify" at bounding box center [359, 80] width 94 height 11
click at [357, 76] on span "Segments: Pagetype_Botify" at bounding box center [359, 80] width 94 height 11
click at [610, 145] on div "Approximately 21.9K URLs found Manage Columns Export as CSV" at bounding box center [610, 150] width 915 height 30
click at [66, 143] on div "URL Explorer" at bounding box center [63, 141] width 43 height 13
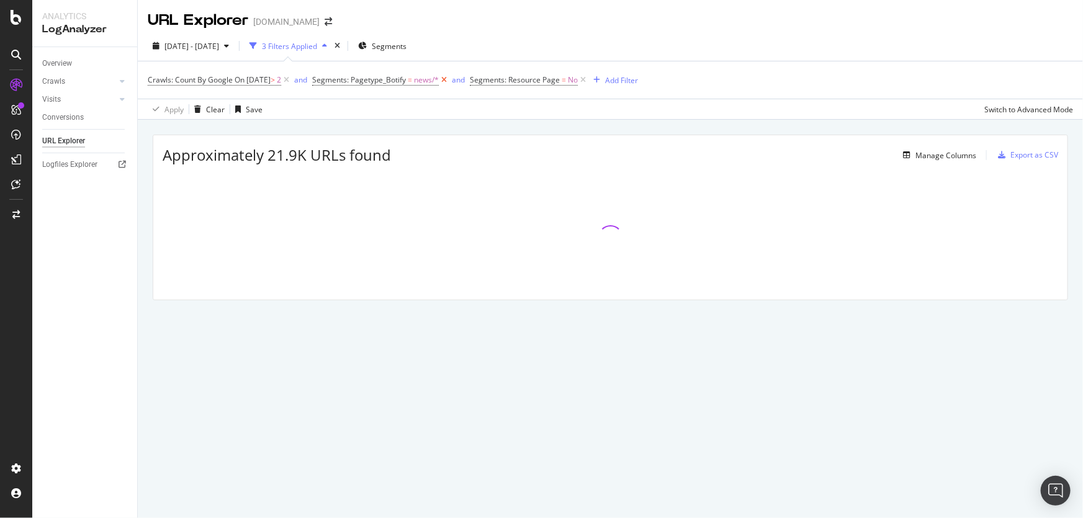
click at [450, 80] on icon at bounding box center [444, 80] width 11 height 12
click at [281, 78] on span "2" at bounding box center [279, 79] width 4 height 17
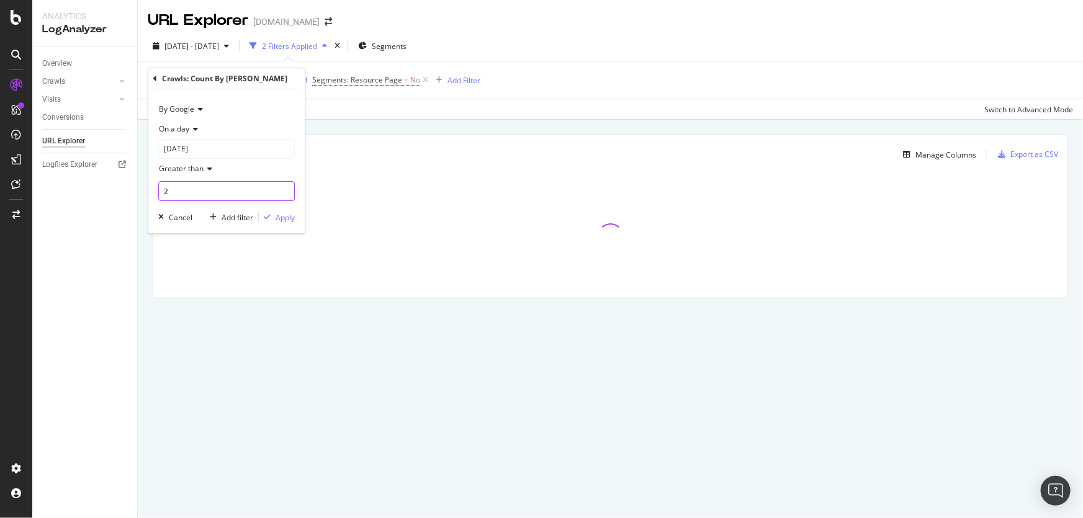
drag, startPoint x: 213, startPoint y: 186, endPoint x: 149, endPoint y: 177, distance: 64.5
click at [150, 177] on div "By Google On a day 2025-06-30 Greater than 2 Cancel Add filter Apply" at bounding box center [226, 161] width 156 height 144
type input "1"
click at [278, 212] on div "Apply" at bounding box center [285, 217] width 19 height 11
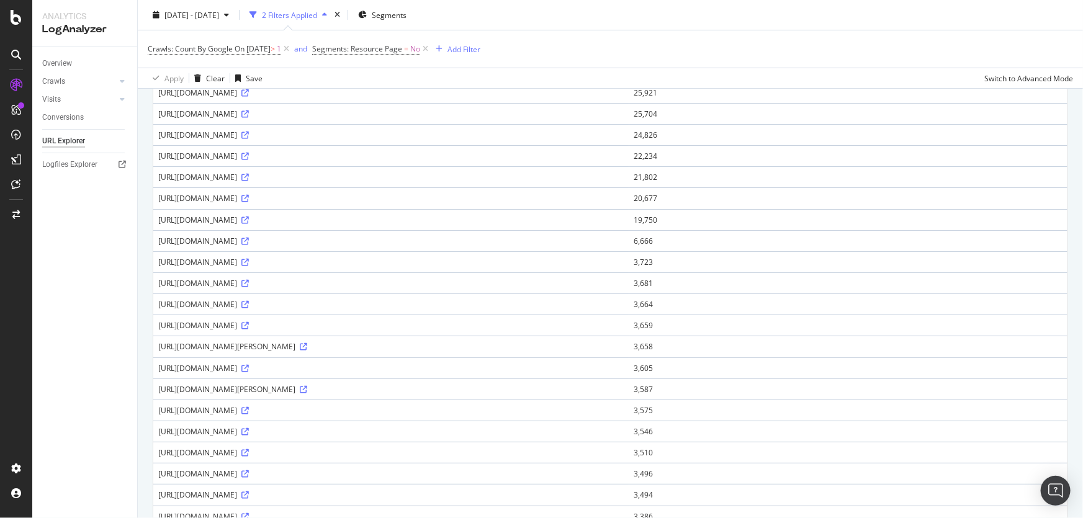
scroll to position [169, 0]
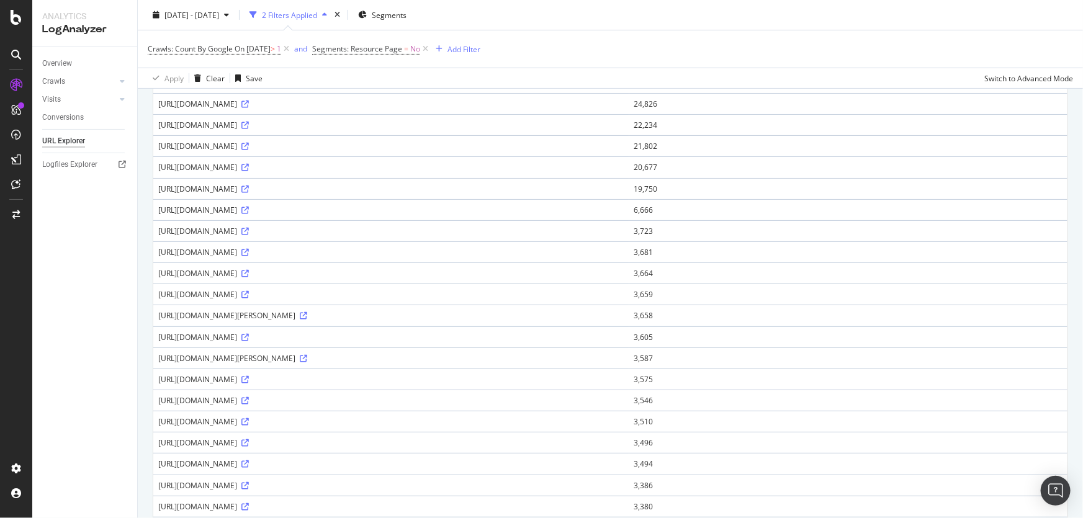
drag, startPoint x: 247, startPoint y: 390, endPoint x: 255, endPoint y: 389, distance: 7.6
click at [255, 385] on div "https://www.goal.com/en-ke/bundesliga/news/6by3h89i2eykc341oz7lv1ddd" at bounding box center [391, 379] width 466 height 11
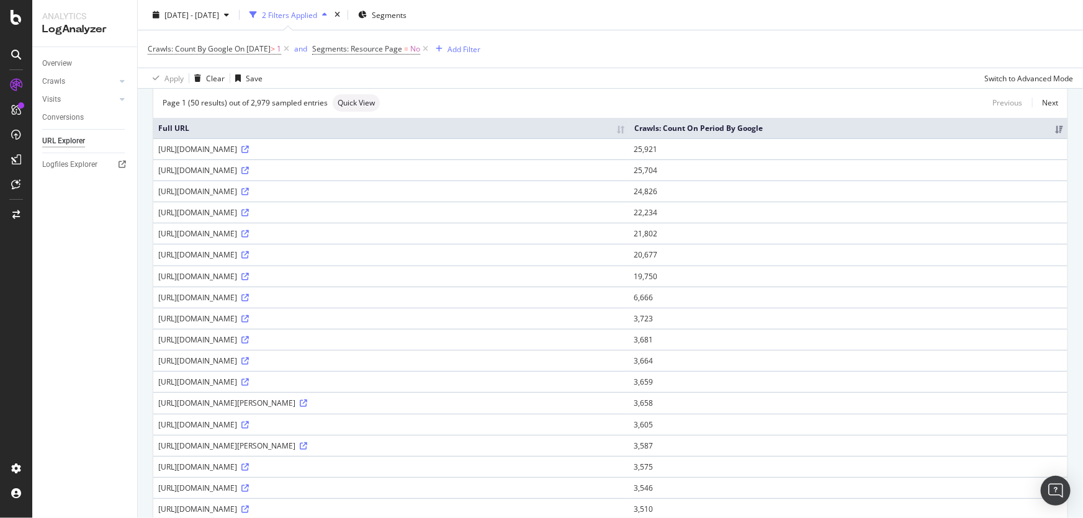
scroll to position [0, 0]
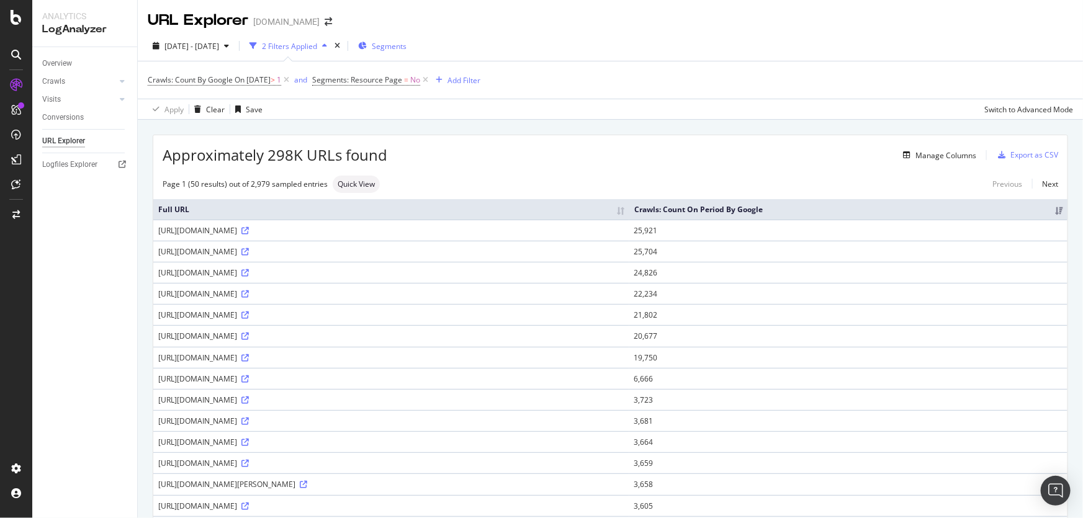
click at [404, 43] on span "Segments" at bounding box center [389, 46] width 35 height 11
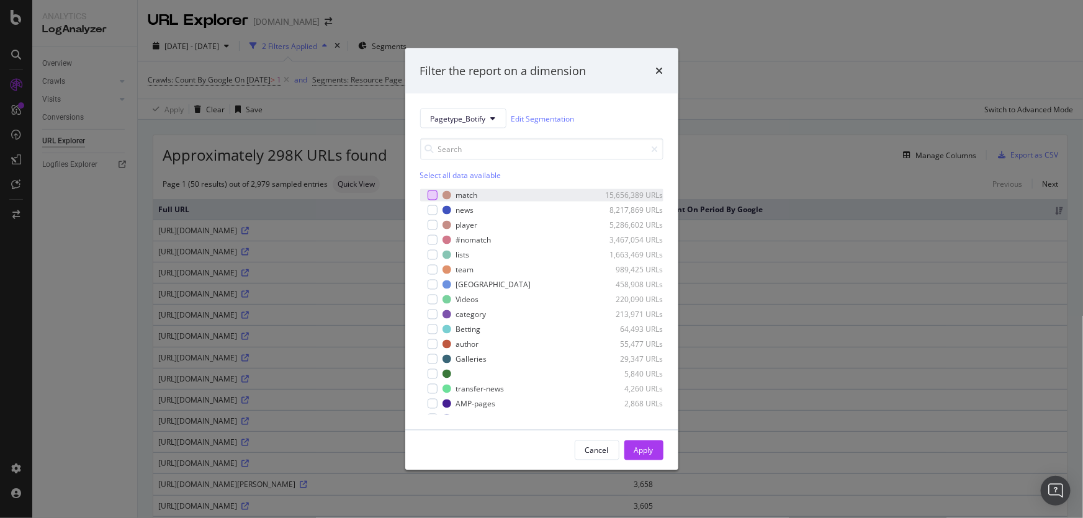
click at [435, 194] on div "modal" at bounding box center [433, 196] width 10 height 10
click at [645, 452] on div "Apply" at bounding box center [644, 450] width 19 height 11
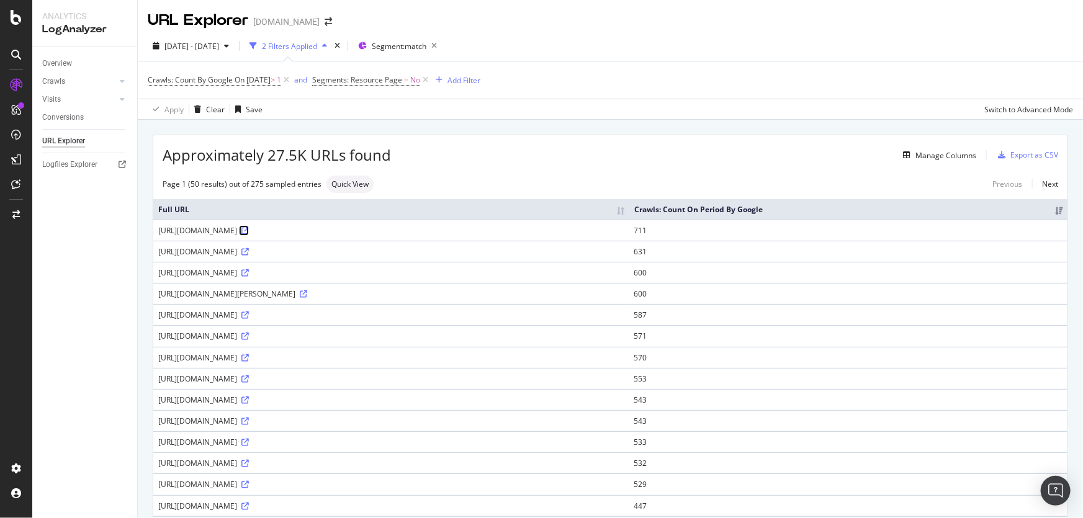
click at [249, 235] on icon at bounding box center [245, 230] width 7 height 7
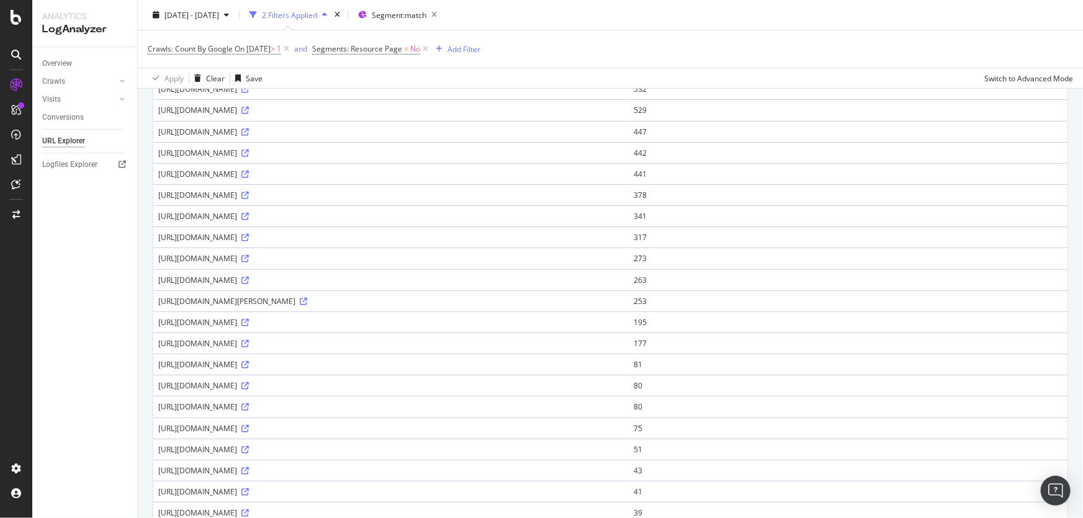
scroll to position [395, 0]
click at [249, 200] on icon at bounding box center [245, 195] width 7 height 7
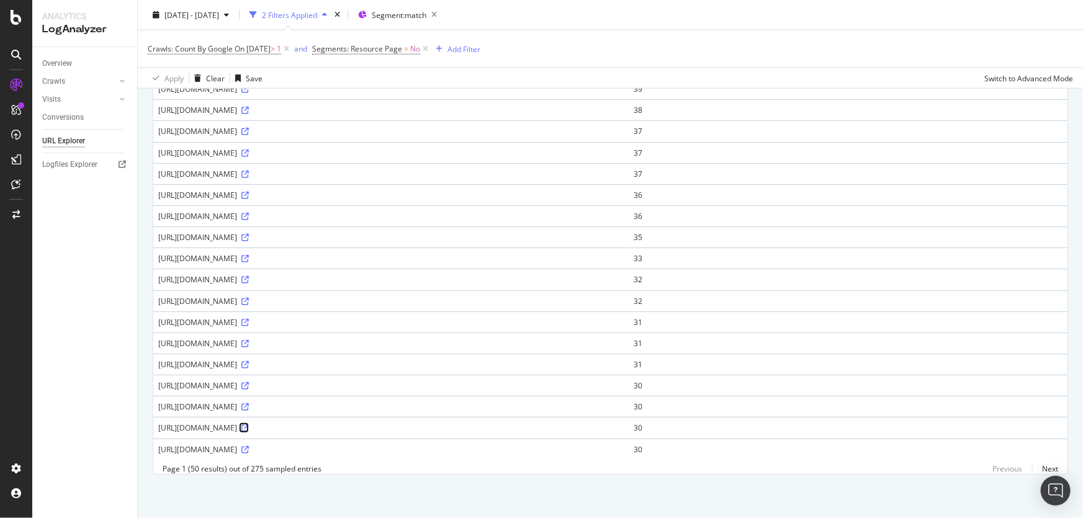
click at [249, 425] on icon at bounding box center [245, 428] width 7 height 7
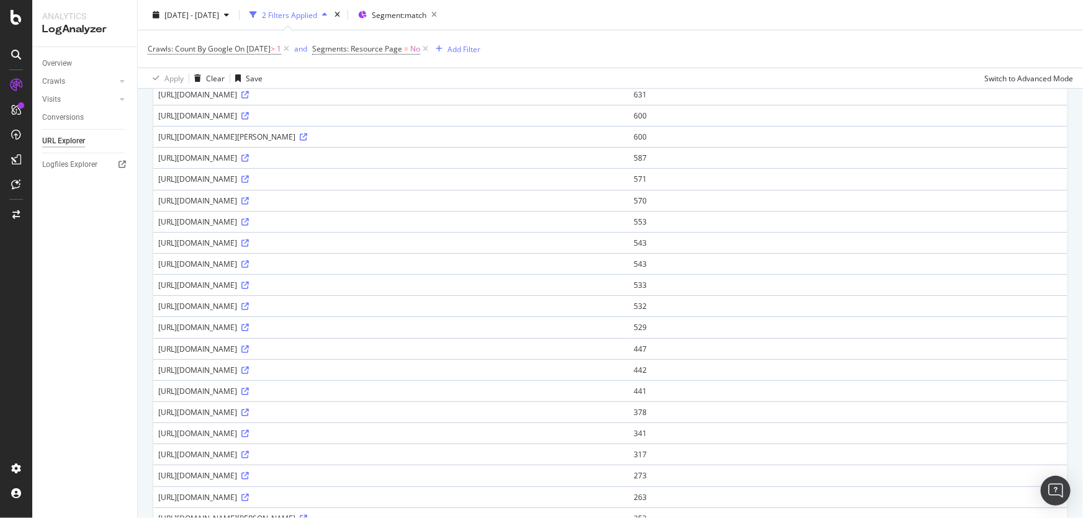
scroll to position [0, 0]
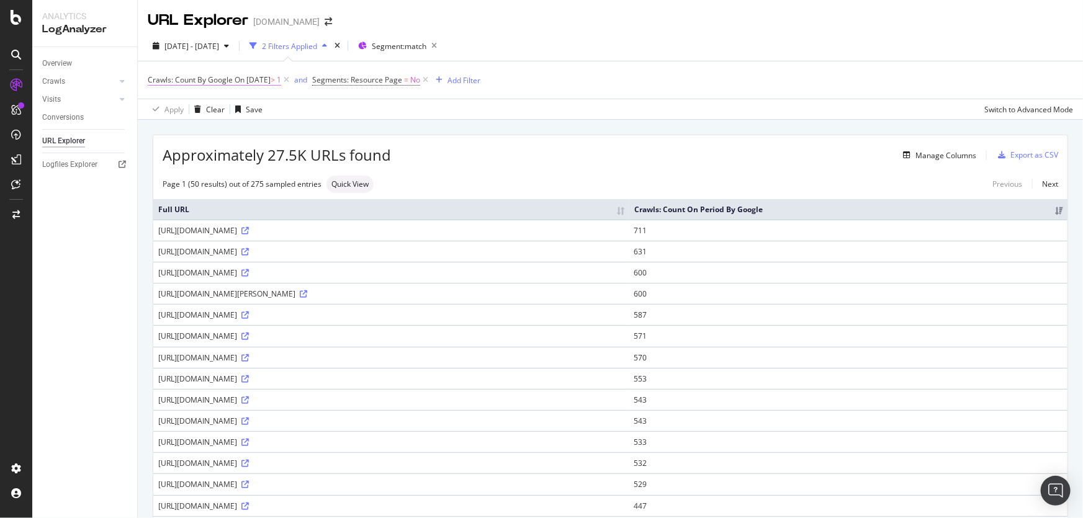
click at [271, 77] on span "On [DATE]" at bounding box center [253, 80] width 36 height 11
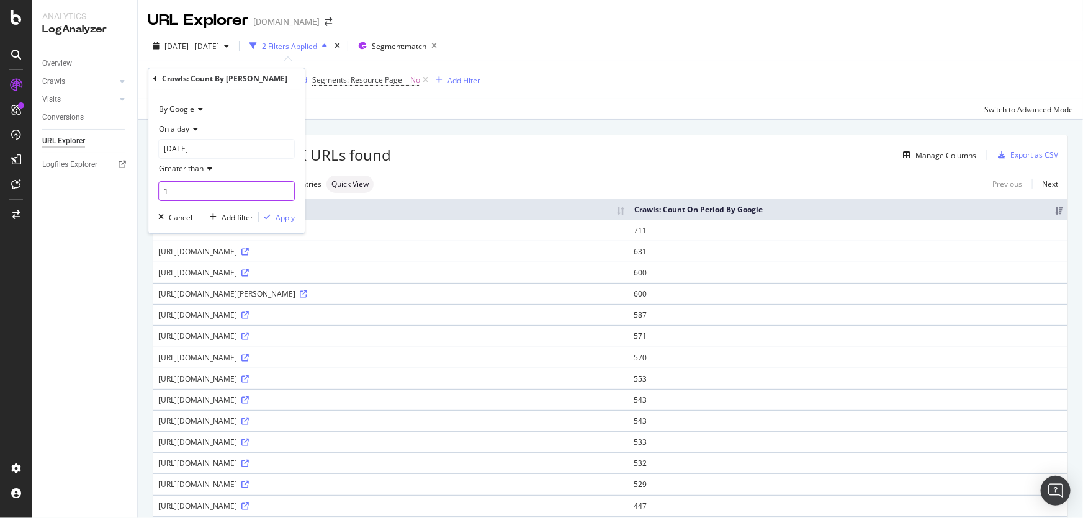
click at [175, 186] on input "1" at bounding box center [226, 191] width 137 height 20
type input "2"
click at [289, 215] on div "Apply" at bounding box center [285, 217] width 19 height 11
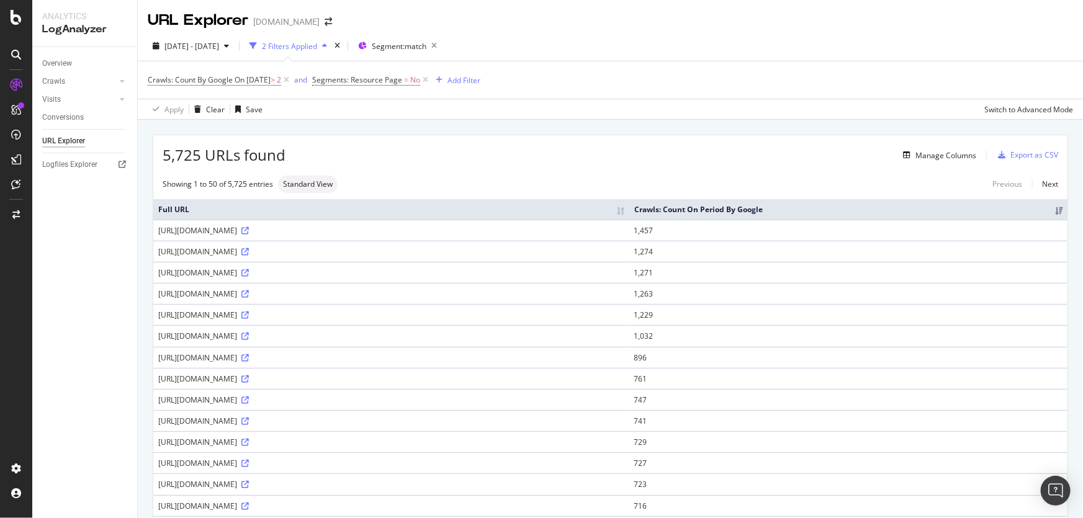
click at [1049, 216] on th "Crawls: Count On Period By Google" at bounding box center [849, 209] width 438 height 20
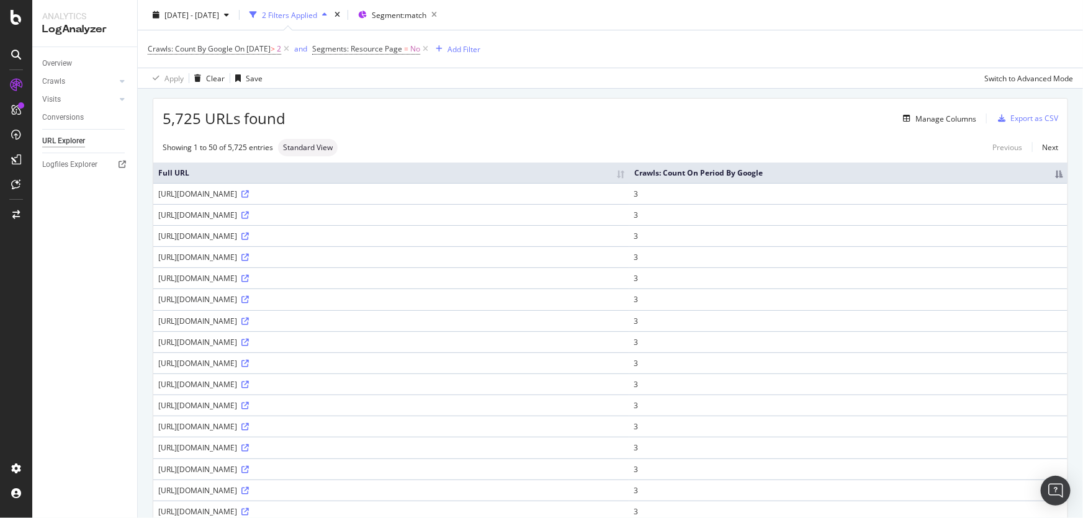
scroll to position [56, 0]
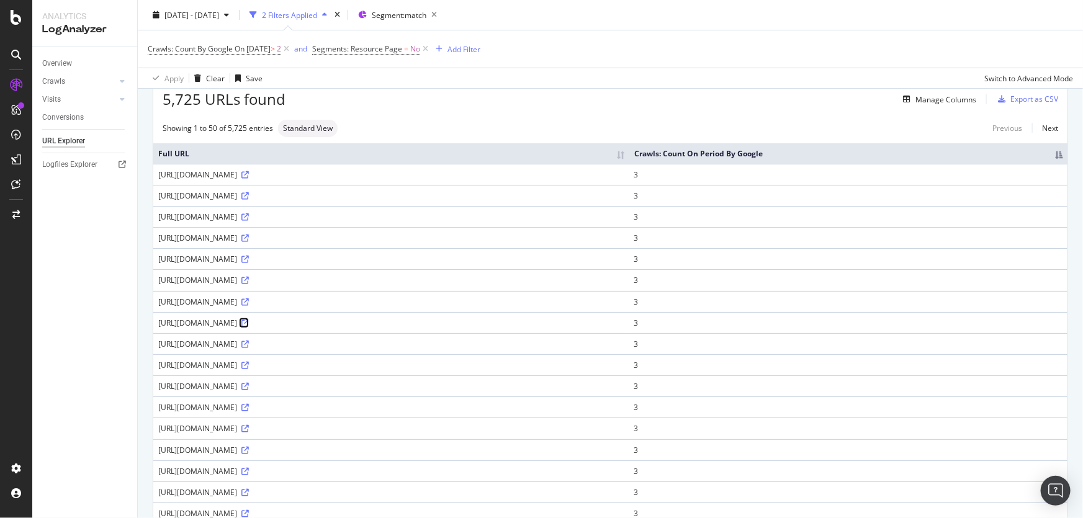
click at [249, 327] on icon at bounding box center [245, 323] width 7 height 7
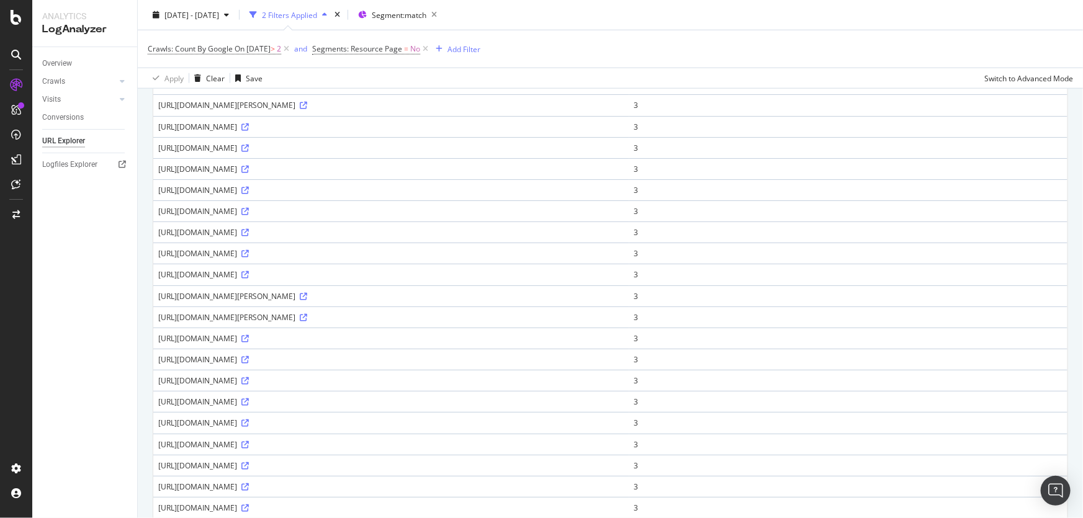
scroll to position [677, 0]
click at [249, 342] on icon at bounding box center [245, 338] width 7 height 7
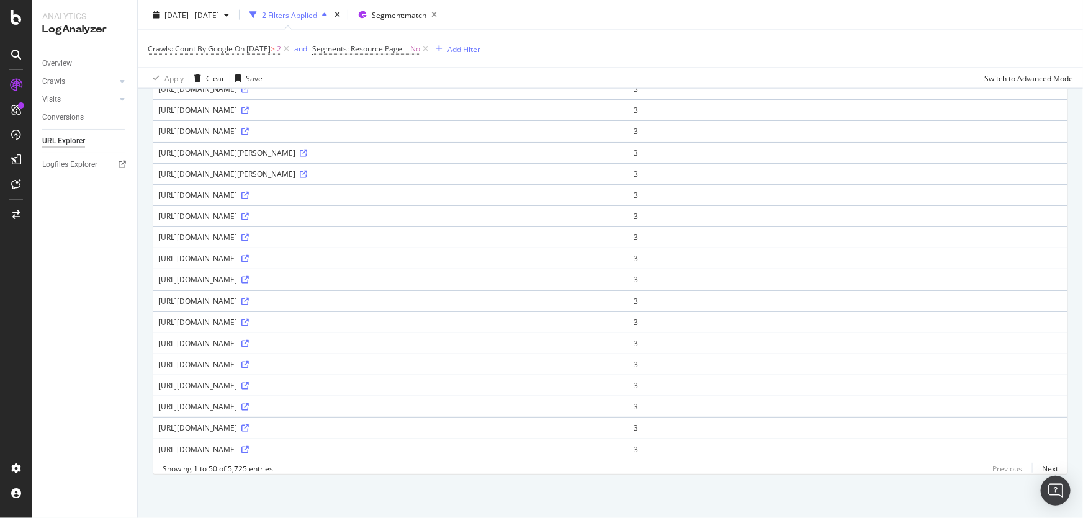
click at [399, 404] on div "https://www.goal.com/en-us/match/vs/dkpom6783cj9zvizsuu5jpsr9" at bounding box center [391, 407] width 466 height 11
click at [249, 404] on icon at bounding box center [245, 407] width 7 height 7
click at [249, 425] on icon at bounding box center [245, 428] width 7 height 7
click at [1037, 464] on link "Next" at bounding box center [1046, 469] width 26 height 18
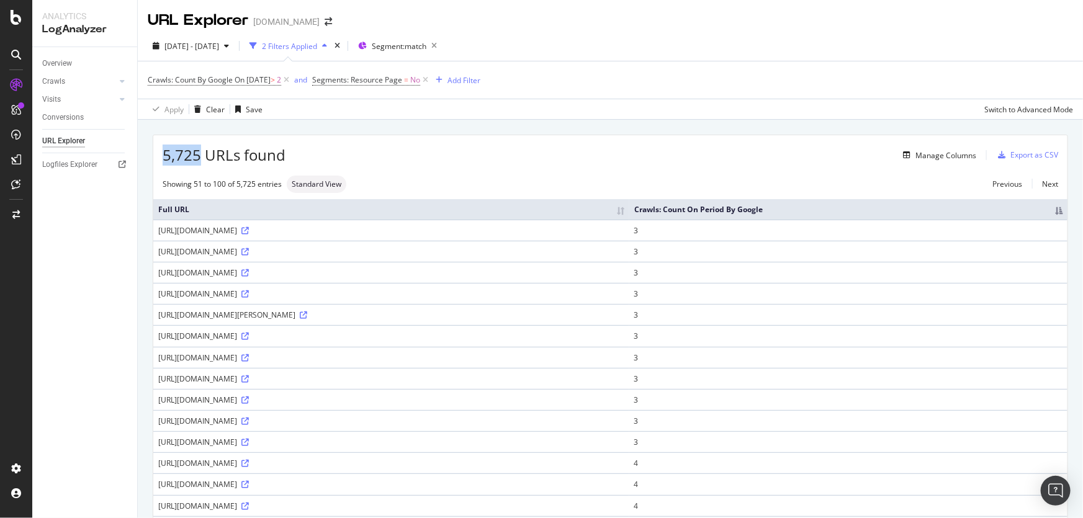
drag, startPoint x: 159, startPoint y: 160, endPoint x: 202, endPoint y: 150, distance: 44.0
click at [202, 150] on div "5,725 URLs found Manage Columns Export as CSV" at bounding box center [610, 150] width 915 height 30
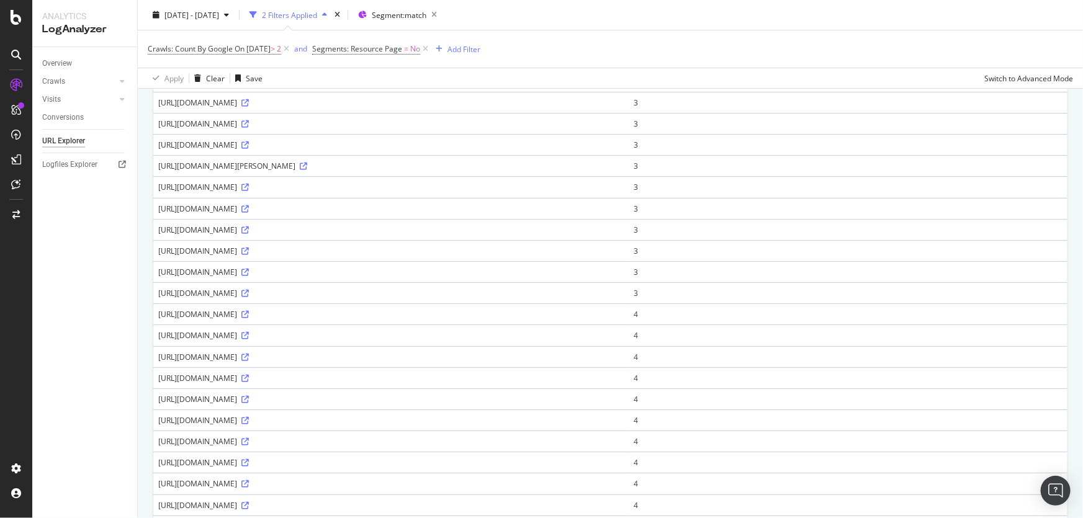
scroll to position [169, 0]
drag, startPoint x: 232, startPoint y: 455, endPoint x: 344, endPoint y: 451, distance: 111.8
click at [344, 448] on div "https://www.goal.com/en-ie/match/swz-v-vvsb/710yyvknk8dq8nmw0hod1v5xx" at bounding box center [391, 443] width 466 height 11
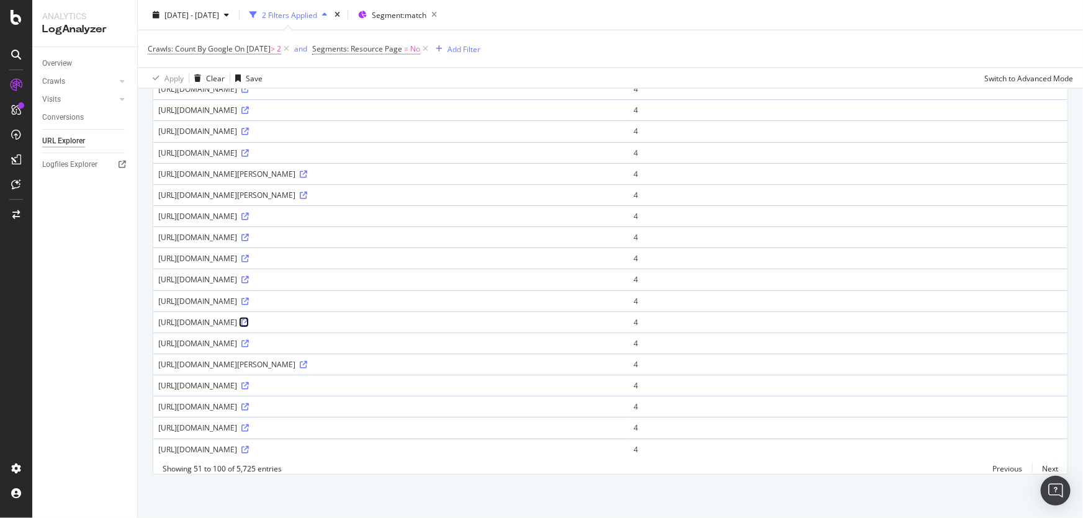
scroll to position [867, 0]
click at [249, 404] on icon at bounding box center [245, 407] width 7 height 7
click at [1037, 470] on link "Next" at bounding box center [1046, 469] width 26 height 18
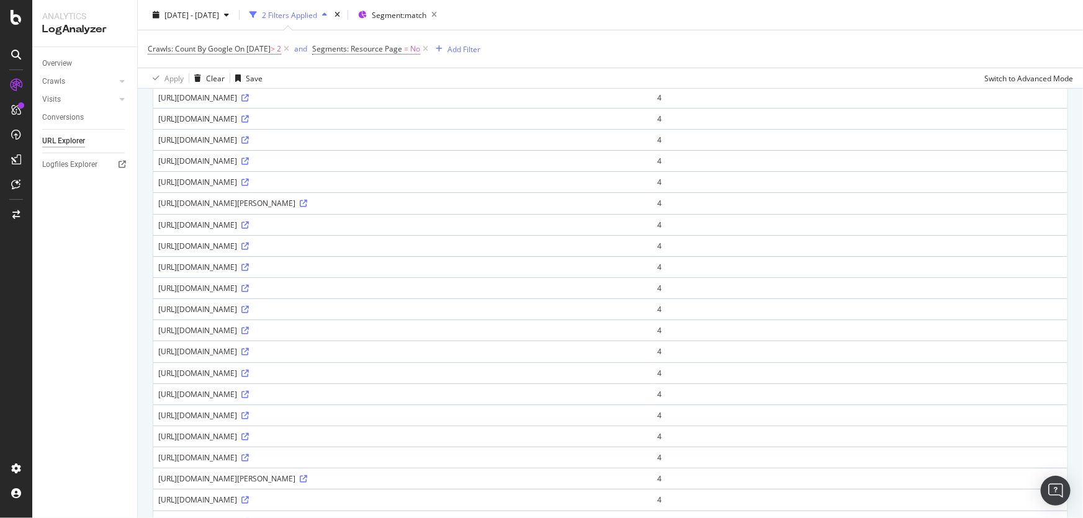
scroll to position [282, 0]
click at [249, 250] on icon at bounding box center [245, 245] width 7 height 7
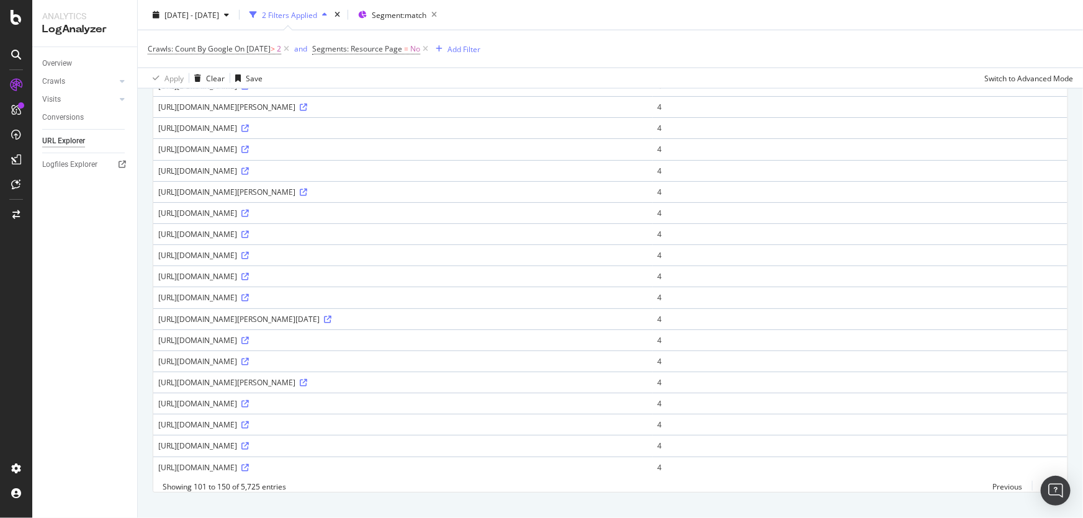
scroll to position [857, 0]
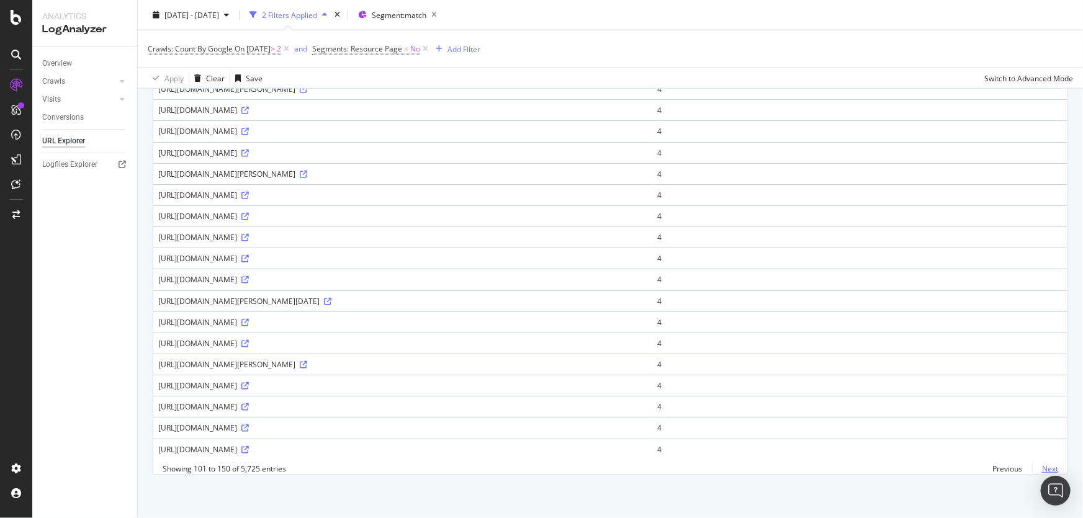
click at [1041, 469] on link "Next" at bounding box center [1046, 469] width 26 height 18
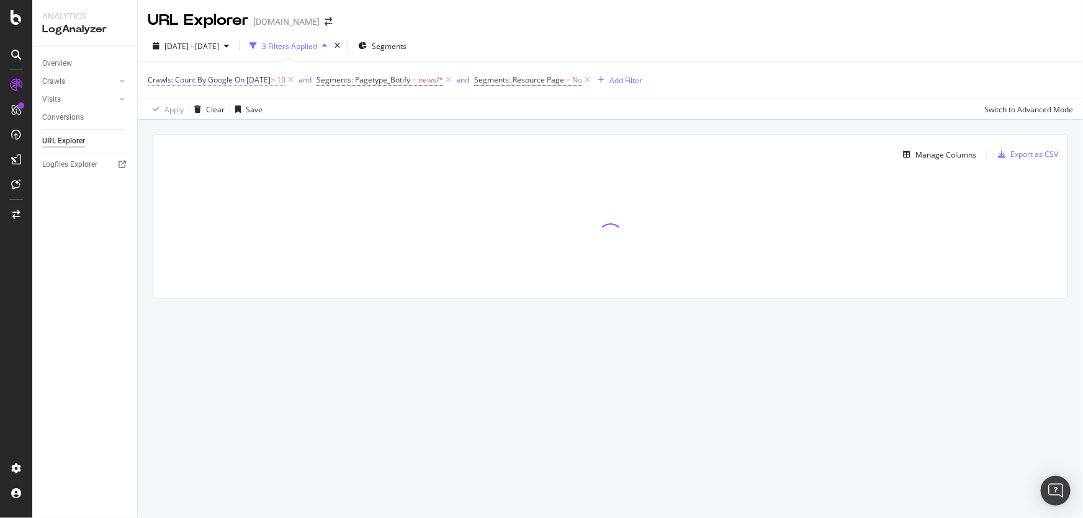
click at [275, 80] on span ">" at bounding box center [273, 80] width 4 height 11
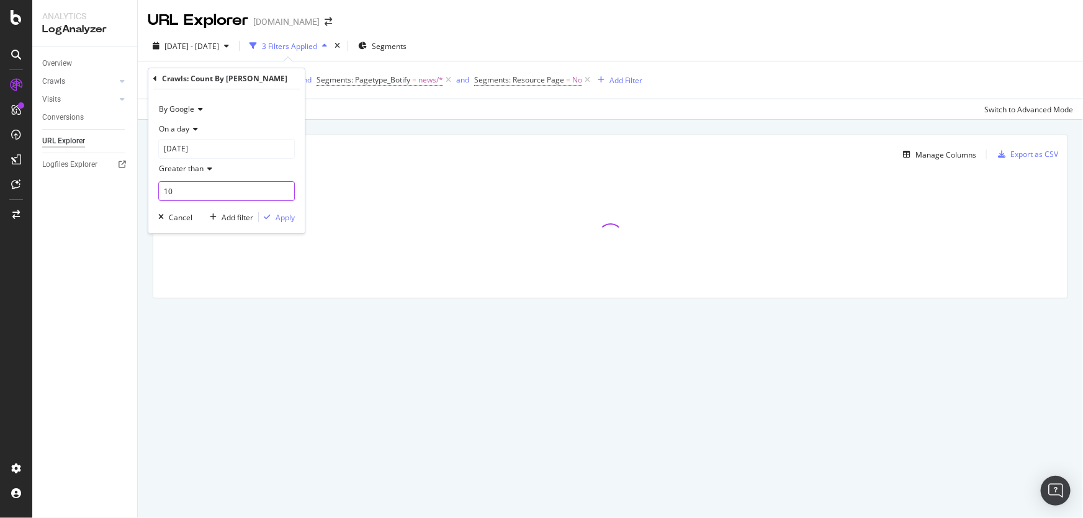
drag, startPoint x: 181, startPoint y: 182, endPoint x: 129, endPoint y: 167, distance: 54.8
click at [73, 178] on body "Analytics LogAnalyzer Overview Crawls Daily Distribution Segments Distribution …" at bounding box center [541, 259] width 1083 height 518
type input "1"
click at [281, 216] on div "Apply" at bounding box center [285, 217] width 19 height 11
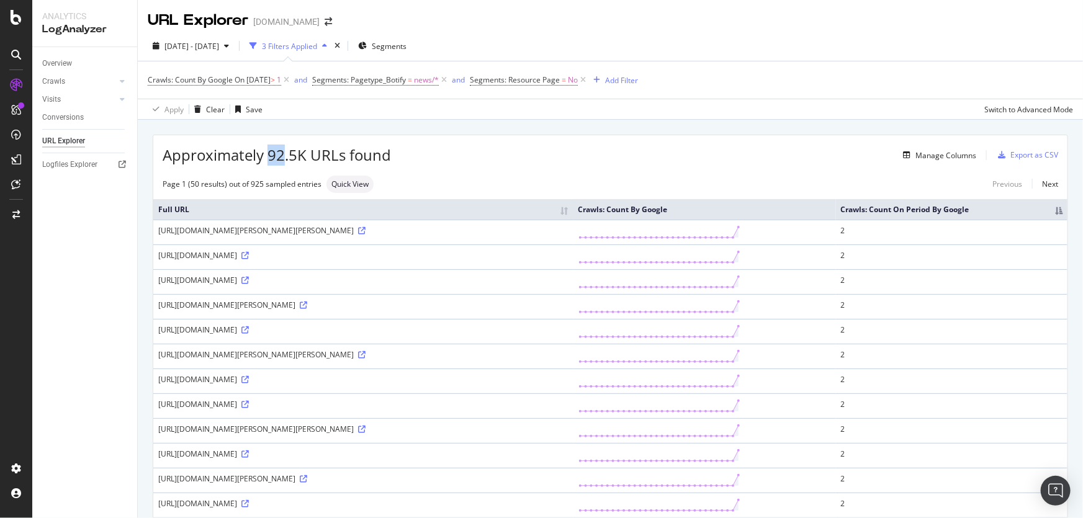
drag, startPoint x: 274, startPoint y: 156, endPoint x: 284, endPoint y: 155, distance: 9.4
click at [284, 155] on span "Approximately 92.5K URLs found" at bounding box center [277, 155] width 228 height 21
click at [281, 83] on span "1" at bounding box center [279, 79] width 4 height 17
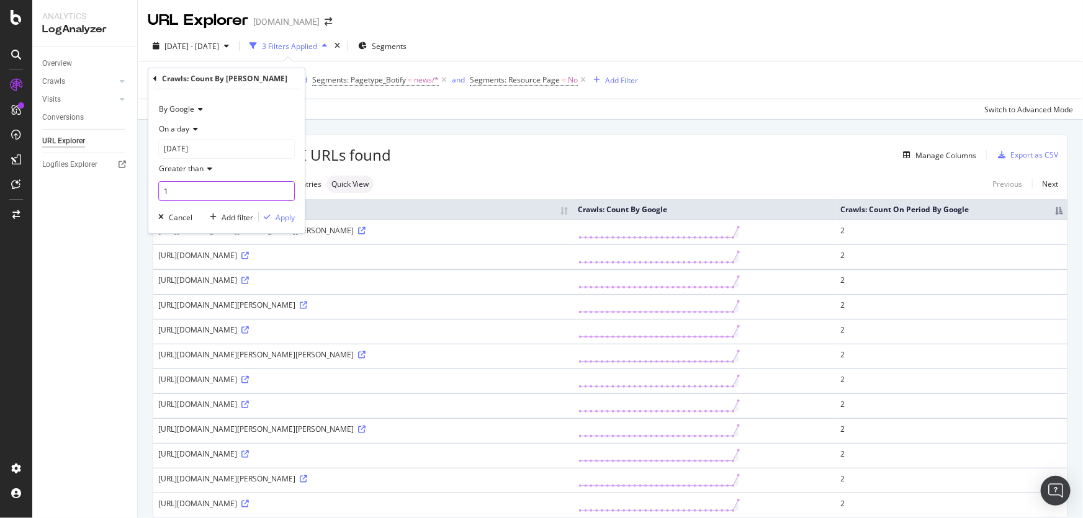
drag, startPoint x: 204, startPoint y: 180, endPoint x: 158, endPoint y: 186, distance: 46.9
click at [157, 186] on div "By Google On a day 2025-08-31 Greater than 1 Cancel Add filter Apply" at bounding box center [226, 161] width 156 height 144
type input "2"
click at [279, 219] on div "Apply" at bounding box center [285, 217] width 19 height 11
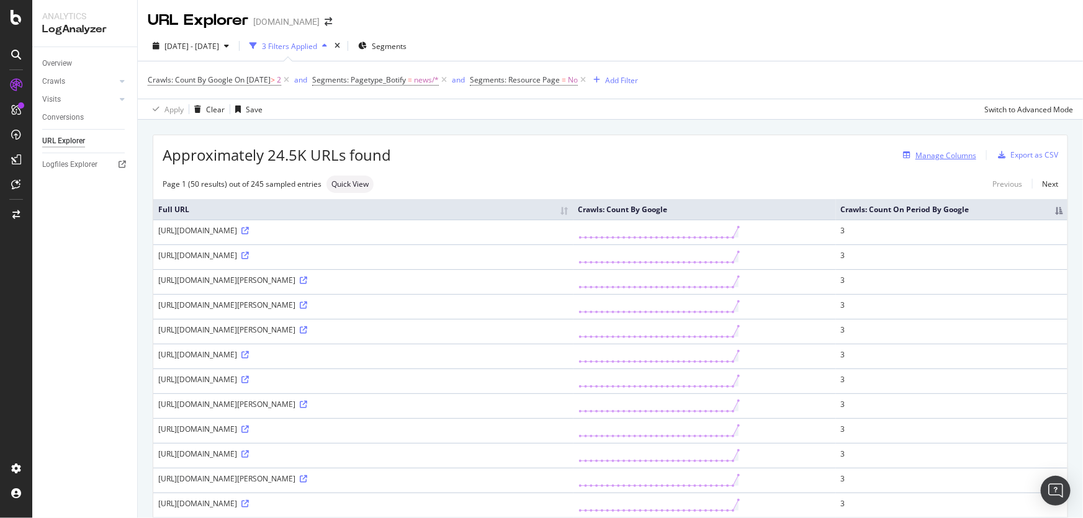
click at [906, 160] on div "Manage Columns" at bounding box center [937, 155] width 78 height 14
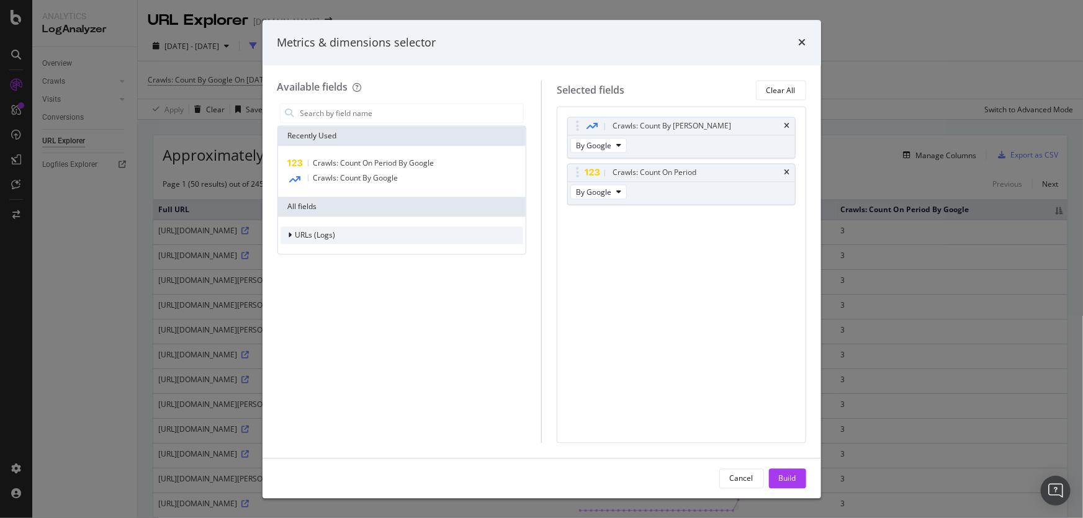
click at [312, 230] on span "URLs (Logs)" at bounding box center [316, 235] width 40 height 11
click at [333, 249] on span "URL Scheme" at bounding box center [324, 253] width 43 height 11
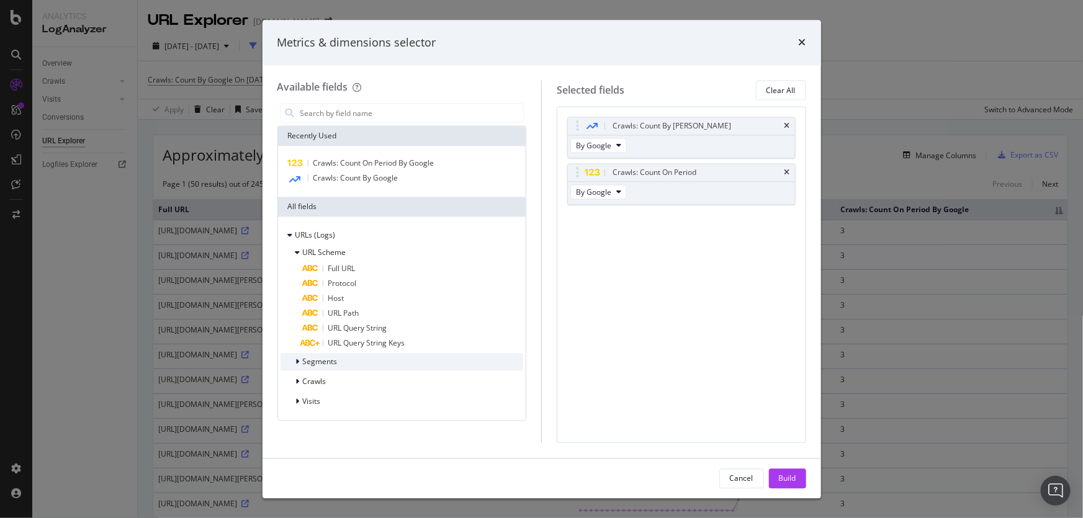
click at [330, 364] on span "Segments" at bounding box center [320, 362] width 35 height 11
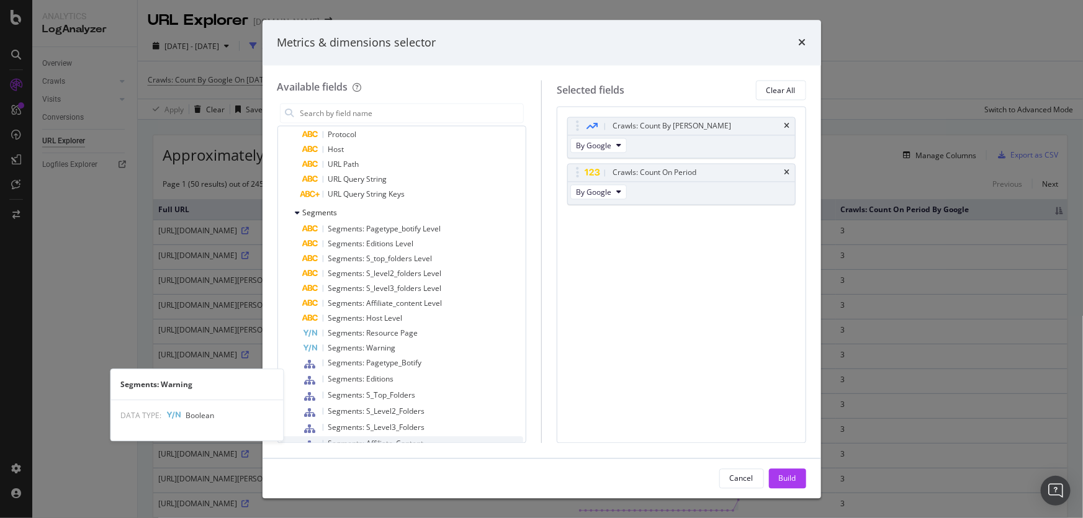
scroll to position [224, 0]
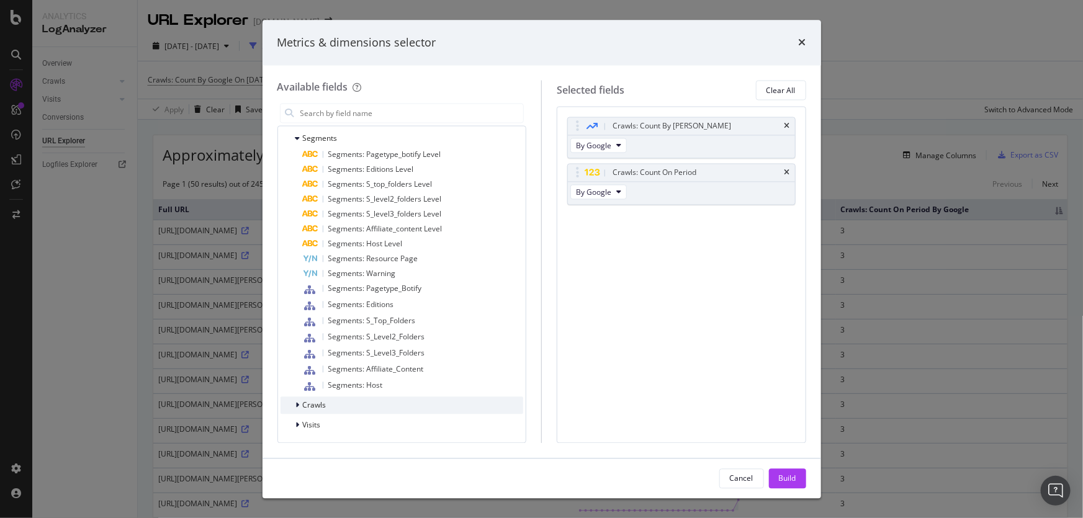
click at [325, 404] on span "Crawls" at bounding box center [315, 405] width 24 height 11
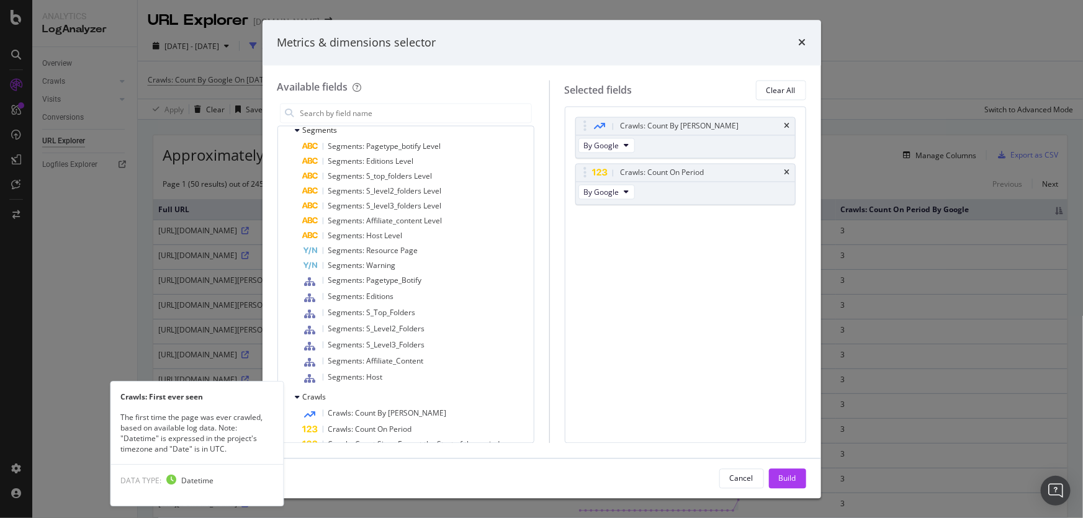
scroll to position [458, 0]
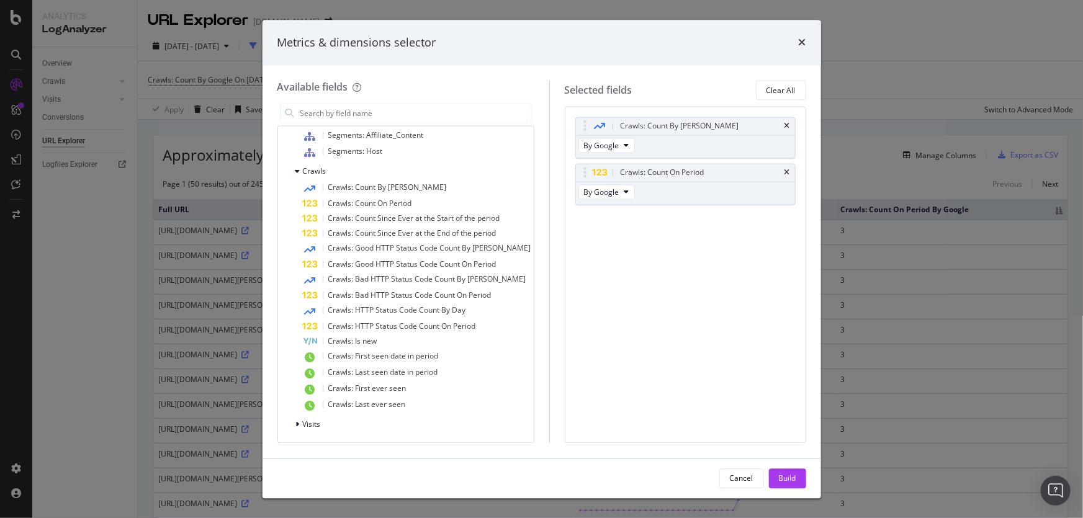
click at [797, 44] on div "Metrics & dimensions selector" at bounding box center [542, 43] width 529 height 16
click at [803, 43] on icon "times" at bounding box center [802, 43] width 7 height 10
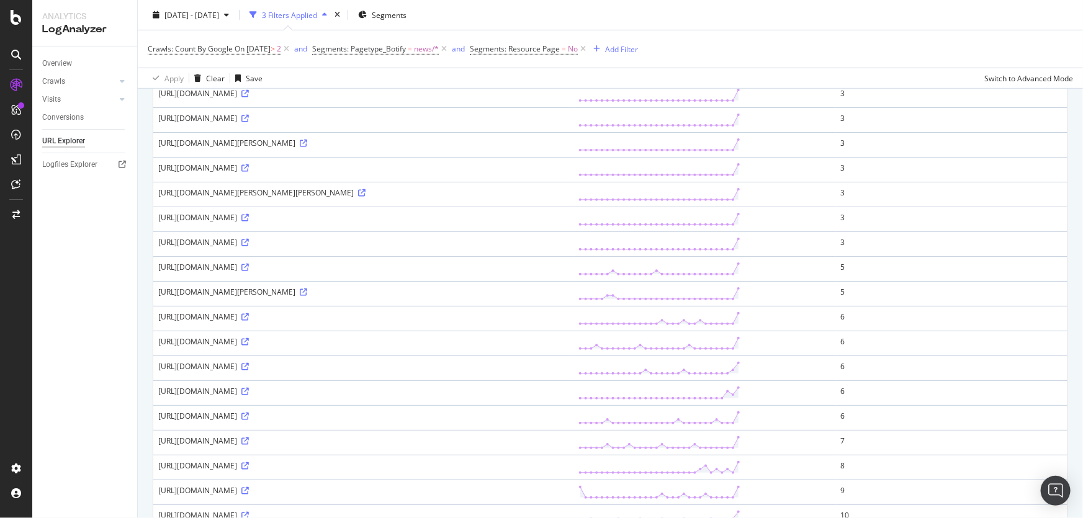
scroll to position [338, 0]
drag, startPoint x: 323, startPoint y: 337, endPoint x: 621, endPoint y: 337, distance: 298.6
click at [569, 245] on div "https://www.goal.com/es-mx/noticias/guardianes-2020-en-vivo-mazatlan-pumas-dond…" at bounding box center [363, 240] width 410 height 11
drag, startPoint x: 298, startPoint y: 389, endPoint x: 556, endPoint y: 394, distance: 258.3
click at [556, 295] on div "https://www.goal.com/en/news/ferdinand-urges-man-utd-to-give-everything-to-get-…" at bounding box center [363, 289] width 410 height 11
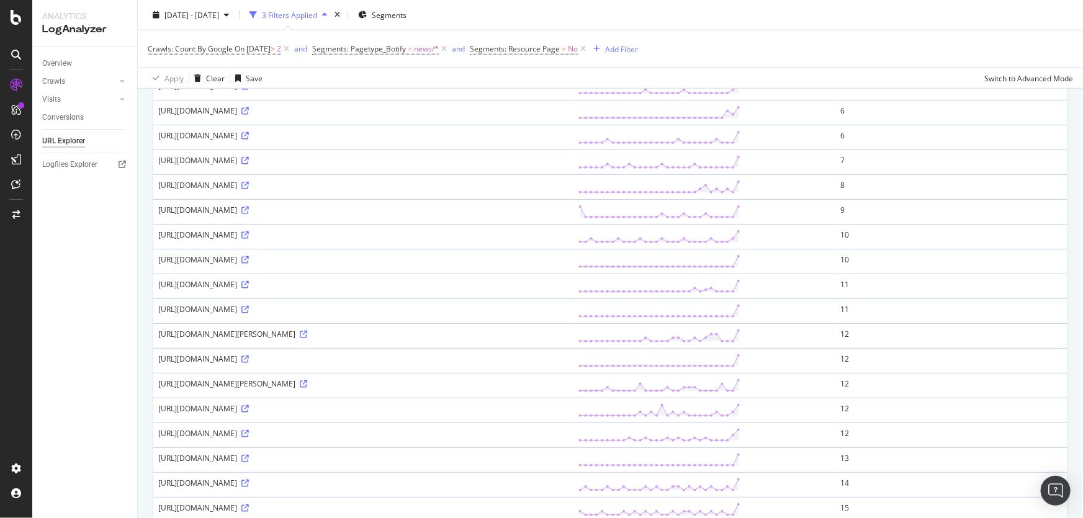
scroll to position [621, 0]
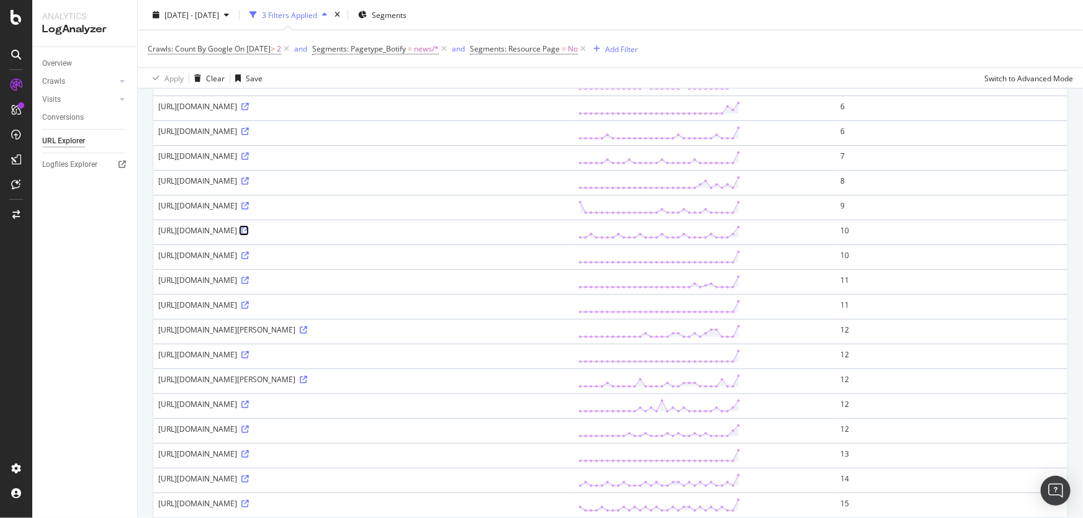
click at [242, 235] on icon at bounding box center [245, 230] width 7 height 7
drag, startPoint x: 818, startPoint y: 353, endPoint x: 839, endPoint y: 351, distance: 21.9
click at [741, 240] on icon at bounding box center [660, 232] width 163 height 14
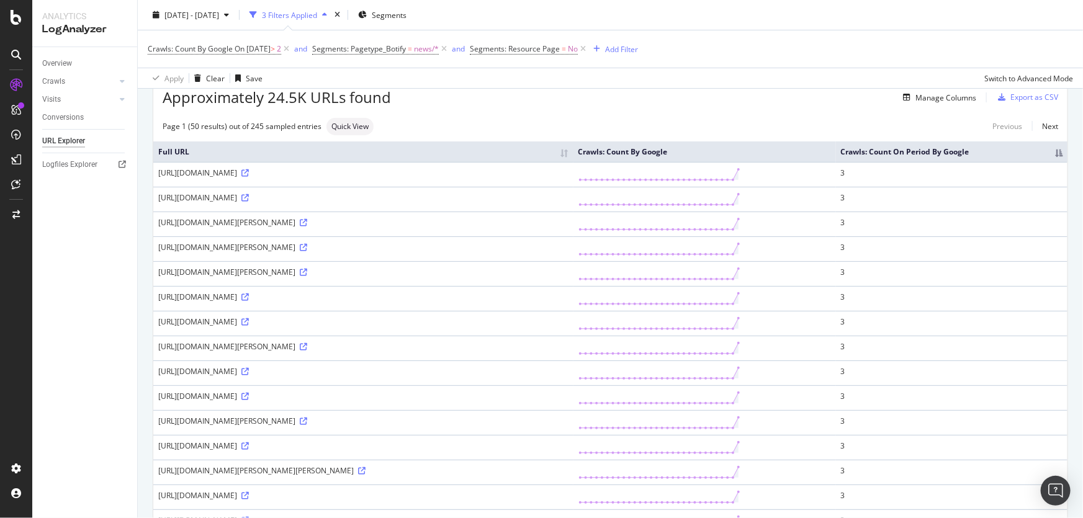
scroll to position [0, 0]
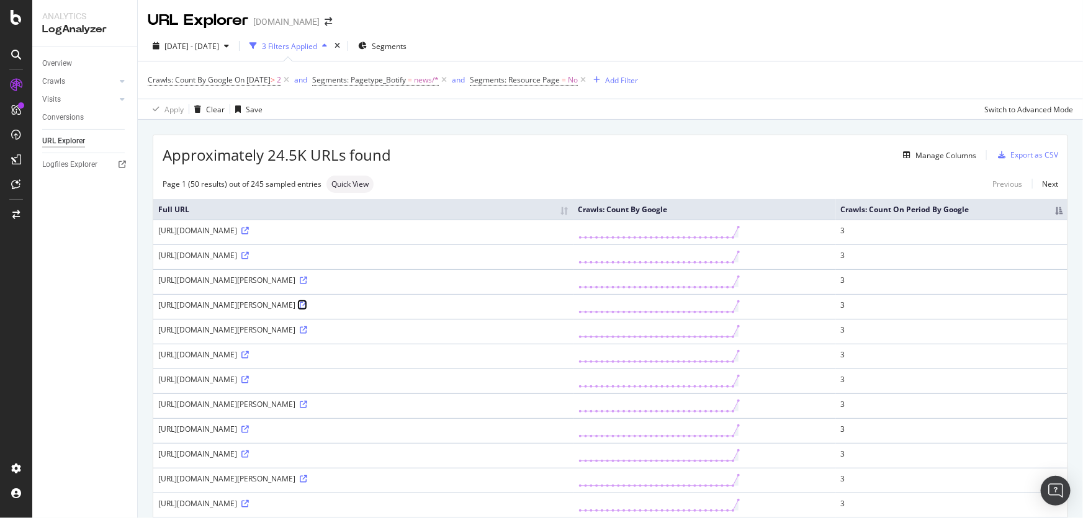
click at [307, 309] on icon at bounding box center [303, 305] width 7 height 7
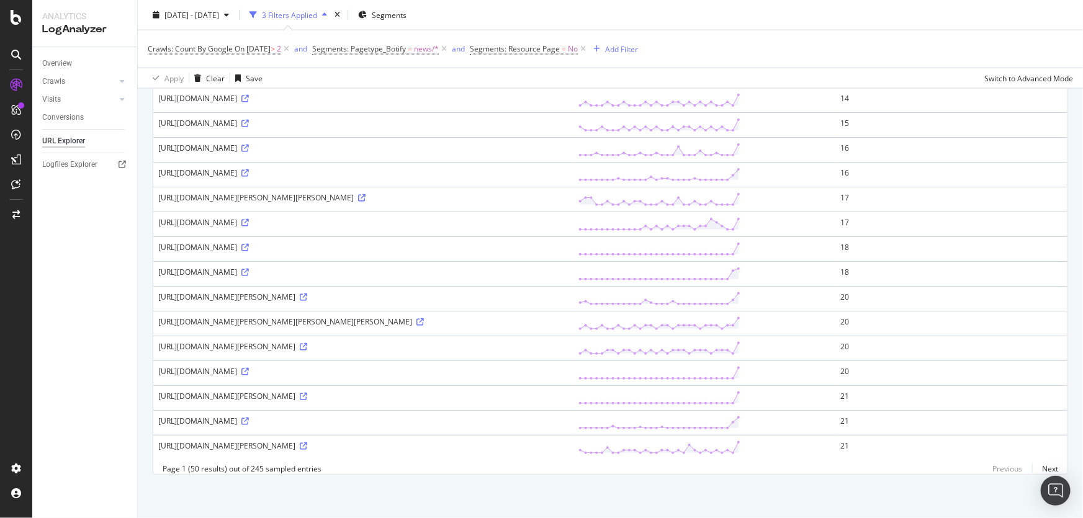
scroll to position [905, 0]
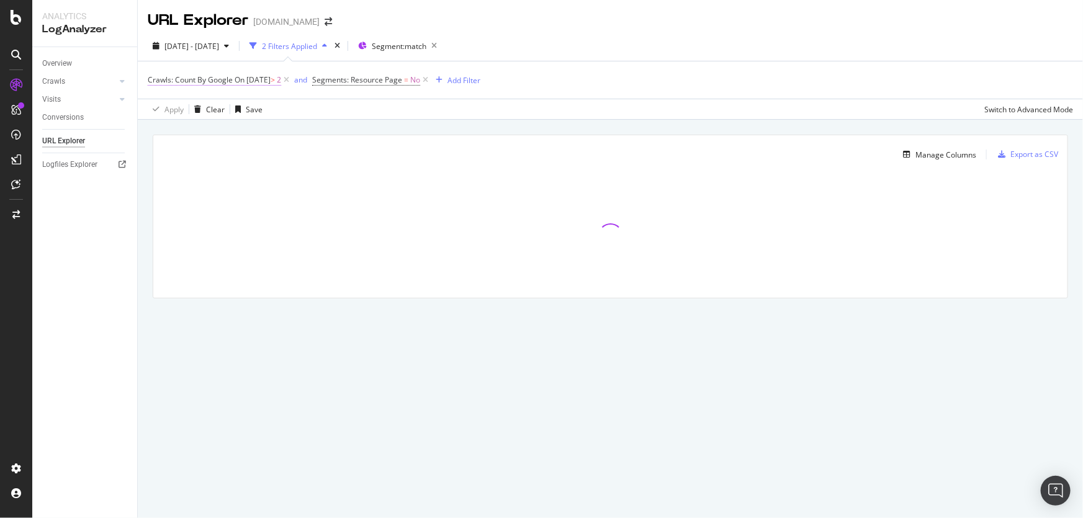
click at [271, 79] on span "On [DATE]" at bounding box center [253, 80] width 36 height 11
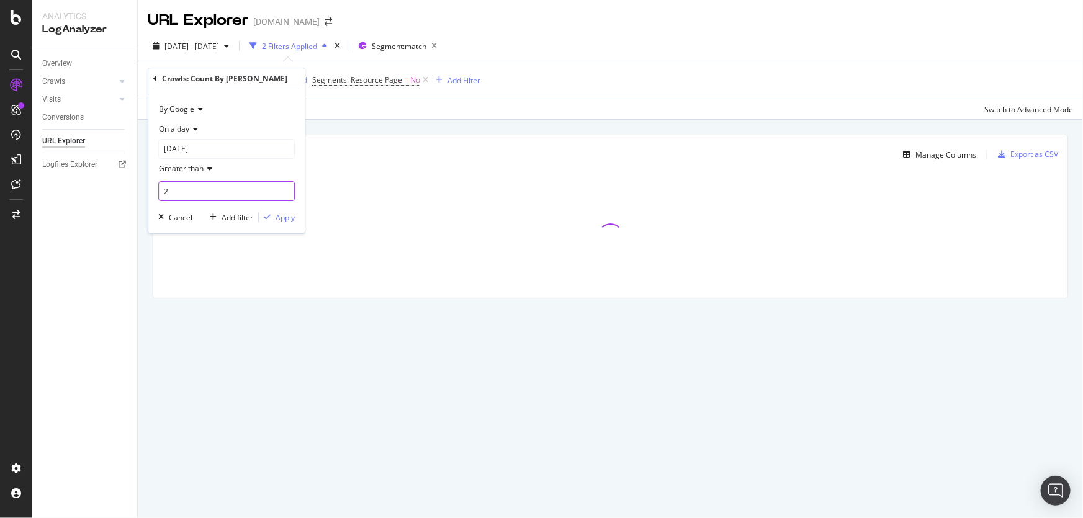
drag, startPoint x: 197, startPoint y: 191, endPoint x: 104, endPoint y: 186, distance: 93.9
click at [108, 186] on body "Analytics LogAnalyzer Overview Crawls Daily Distribution Segments Distribution …" at bounding box center [541, 259] width 1083 height 518
type input "1"
click at [273, 215] on div "button" at bounding box center [267, 217] width 17 height 7
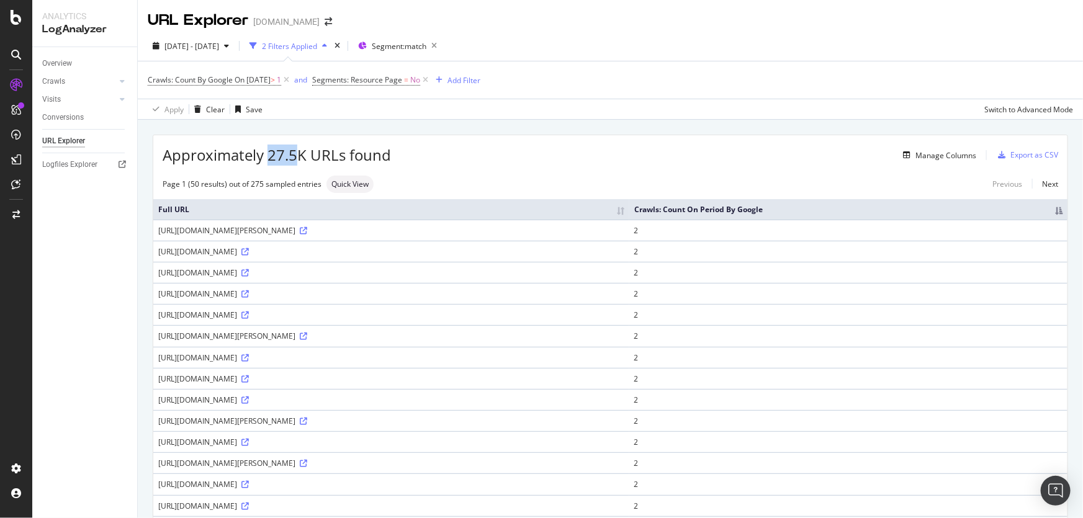
drag, startPoint x: 269, startPoint y: 155, endPoint x: 301, endPoint y: 151, distance: 31.8
click at [301, 151] on span "Approximately 27.5K URLs found" at bounding box center [277, 155] width 228 height 21
click at [307, 235] on icon at bounding box center [303, 230] width 7 height 7
click at [16, 473] on icon at bounding box center [16, 469] width 12 height 12
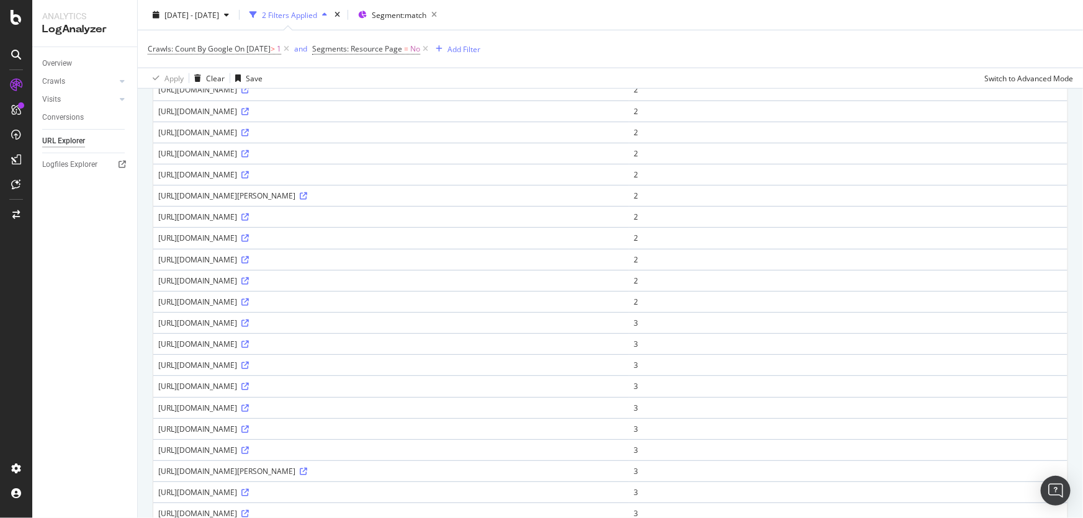
scroll to position [677, 0]
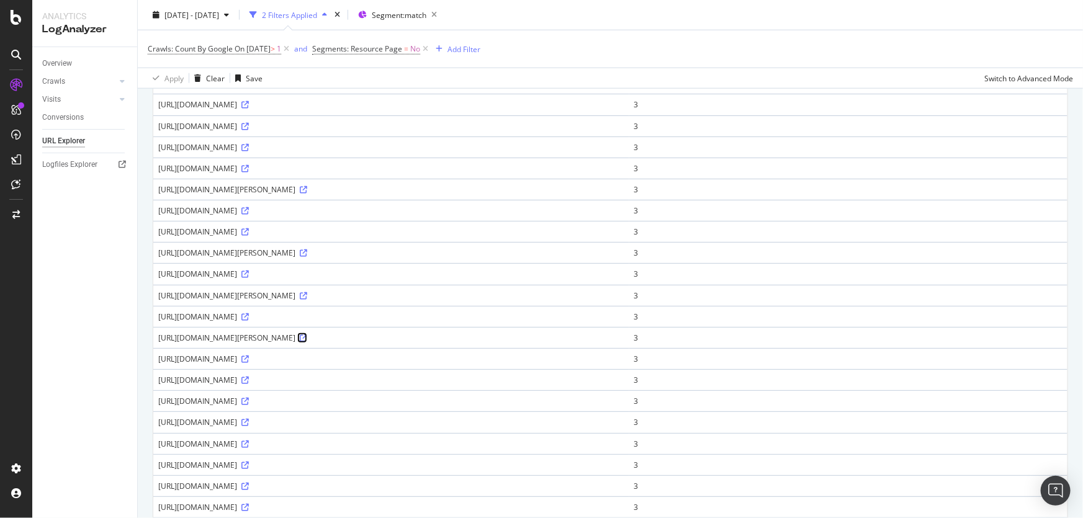
click at [307, 342] on icon at bounding box center [303, 338] width 7 height 7
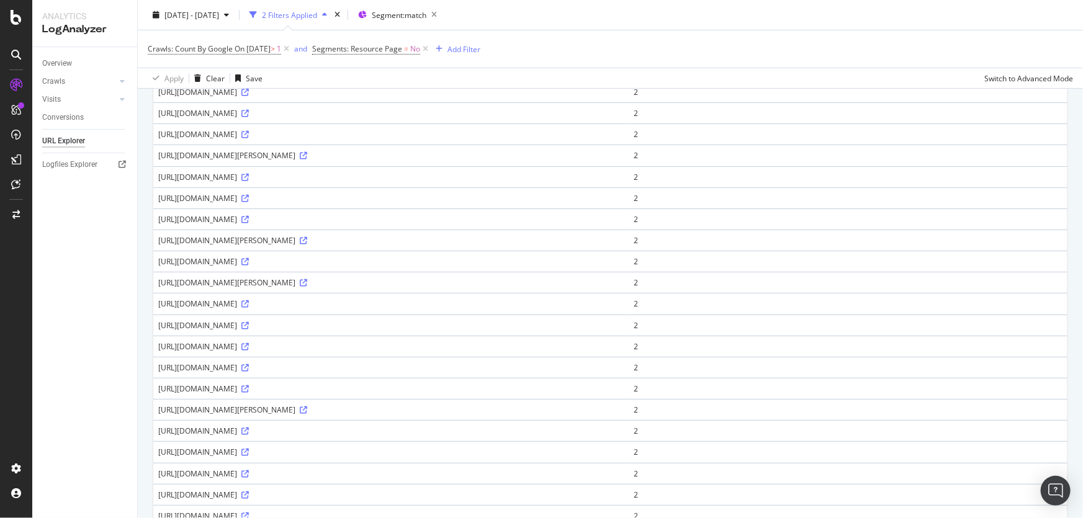
scroll to position [0, 0]
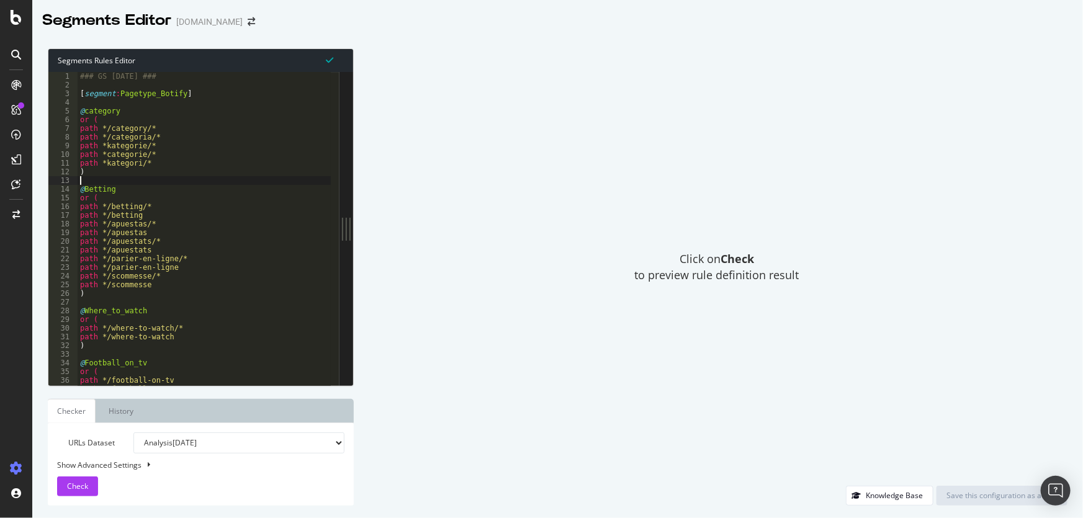
click at [199, 180] on div "### GS [DATE] ### [ segment : Pagetype_Botify ] @ category or ( path */category…" at bounding box center [402, 233] width 648 height 323
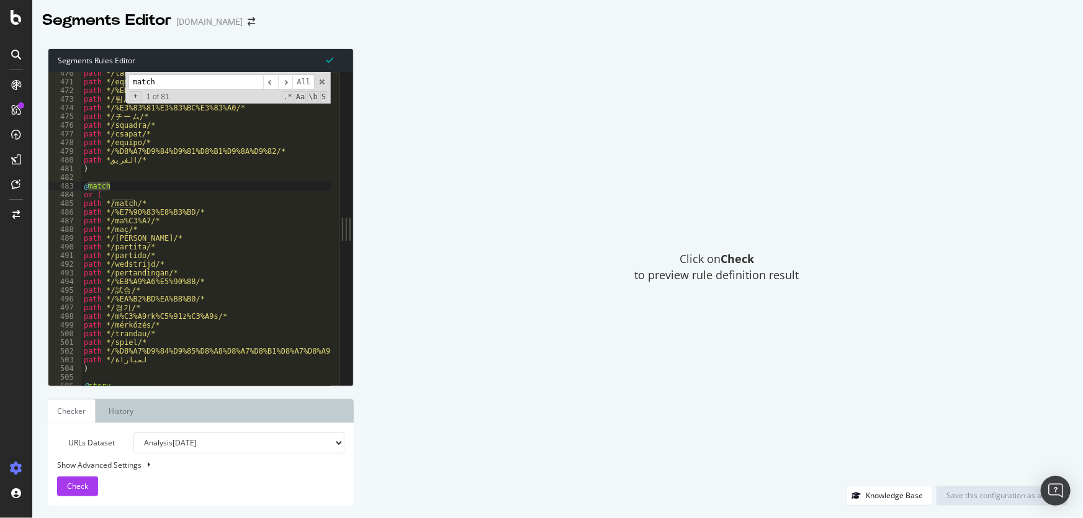
scroll to position [3959, 0]
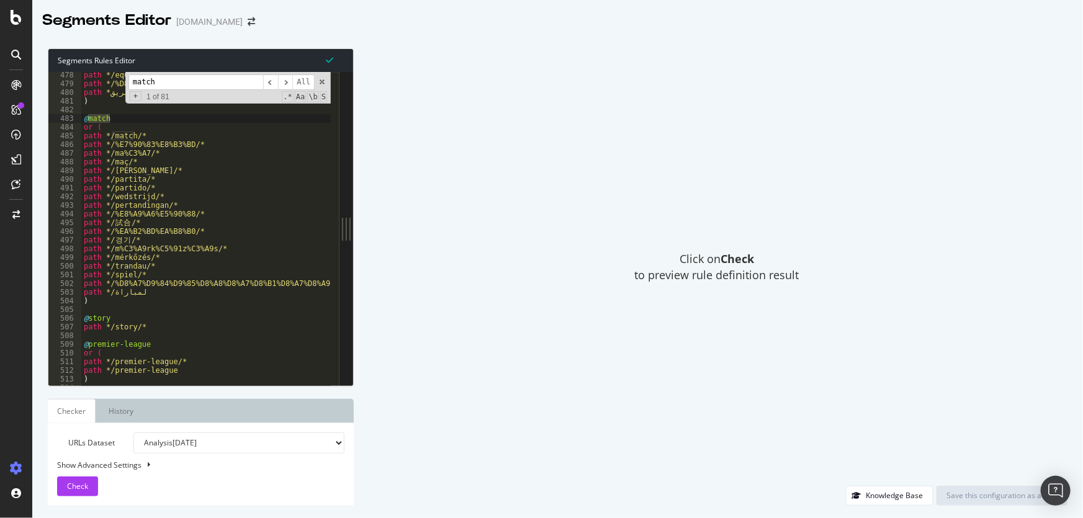
type input "match"
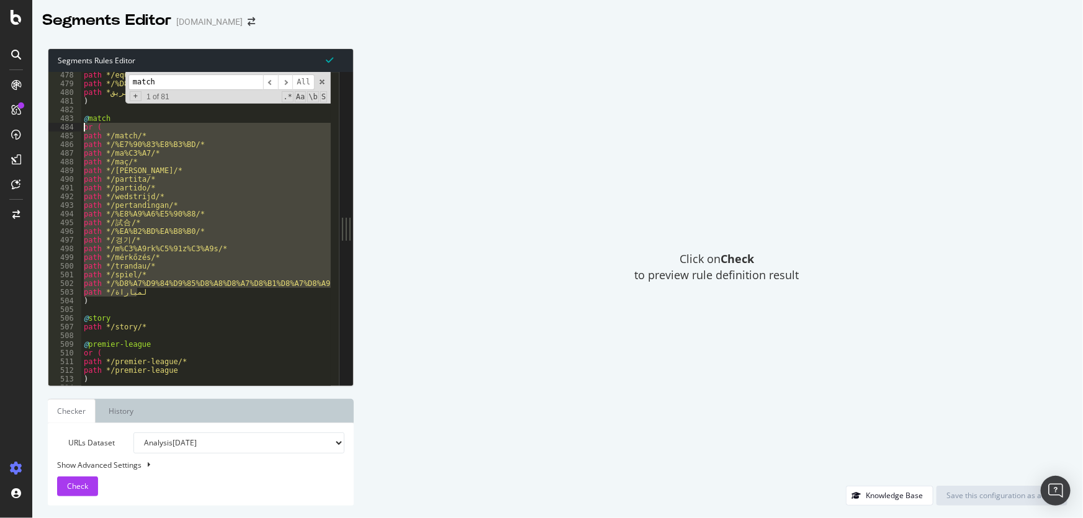
drag, startPoint x: 155, startPoint y: 291, endPoint x: 68, endPoint y: 129, distance: 184.4
click at [68, 129] on div "path */لمباراة 478 479 480 481 482 483 484 485 486 487 488 489 490 491 492 493 …" at bounding box center [193, 229] width 291 height 314
click at [129, 239] on div "path */equipo/* path */%D8%A7%D9%84%D9%81%D8%B1%D9%8A%D9%82/* path *الفريق/* ) …" at bounding box center [206, 229] width 250 height 314
drag, startPoint x: 135, startPoint y: 295, endPoint x: 76, endPoint y: 124, distance: 180.6
click at [76, 124] on div "path */경기/* 478 479 480 481 482 483 484 485 486 487 488 489 490 491 492 493 494…" at bounding box center [193, 229] width 291 height 314
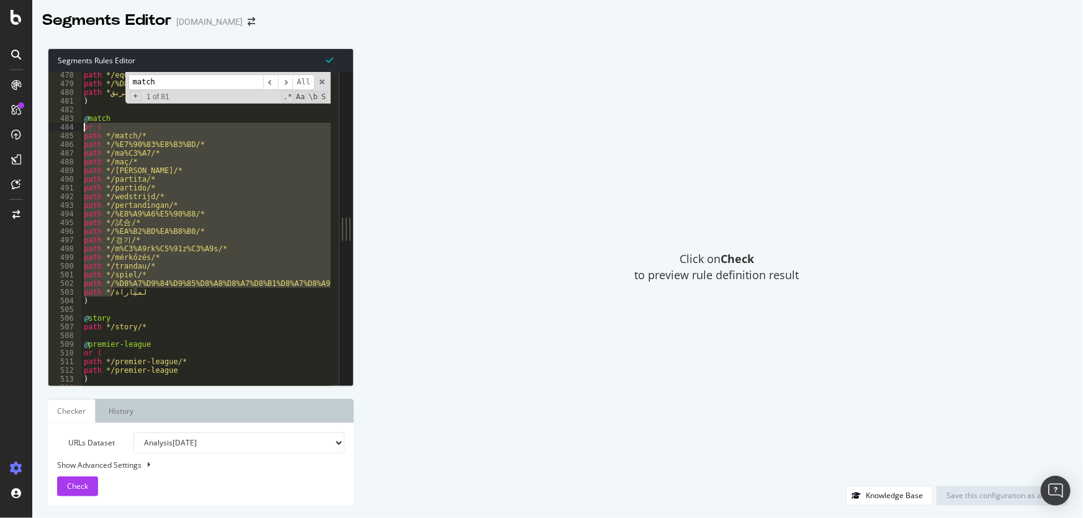
type textarea "or ( path */match/*"
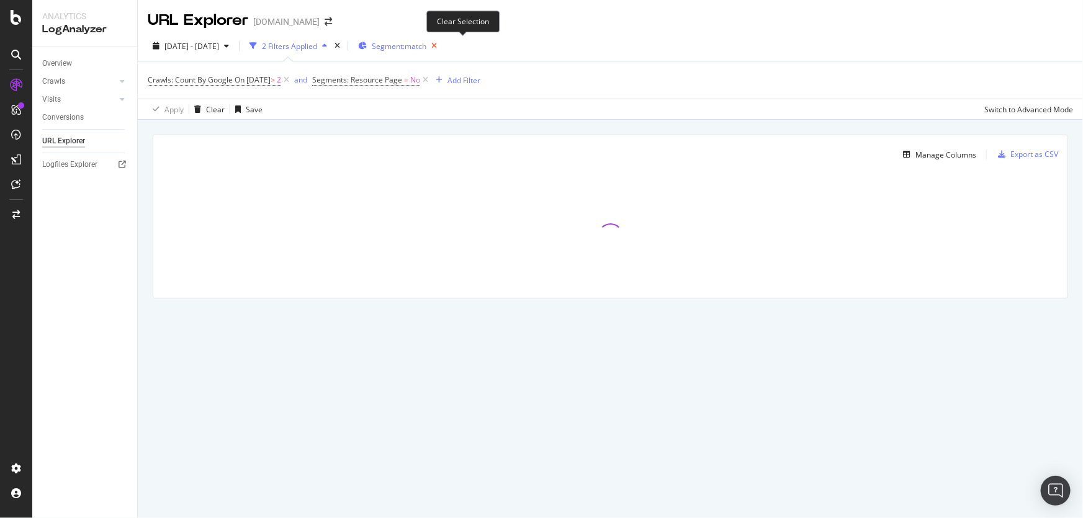
click at [442, 42] on icon "button" at bounding box center [435, 45] width 16 height 17
click at [68, 59] on div "Overview" at bounding box center [57, 63] width 30 height 13
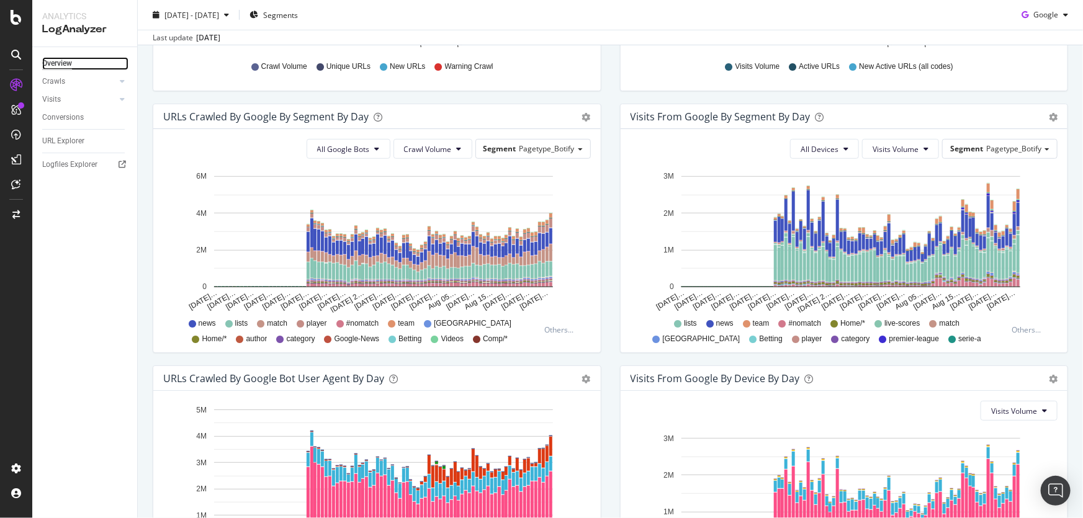
scroll to position [451, 0]
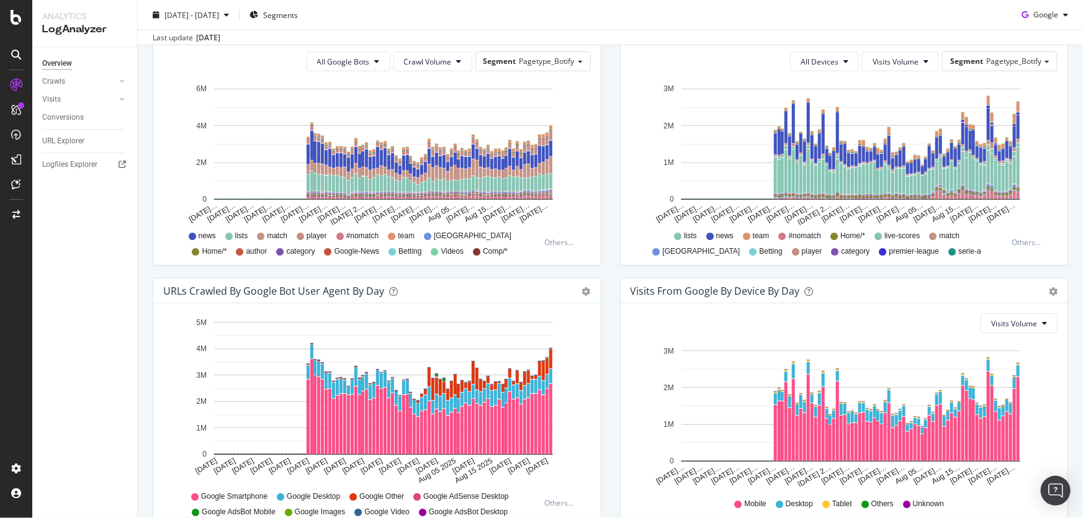
click at [478, 366] on rect "A chart." at bounding box center [383, 388] width 339 height 133
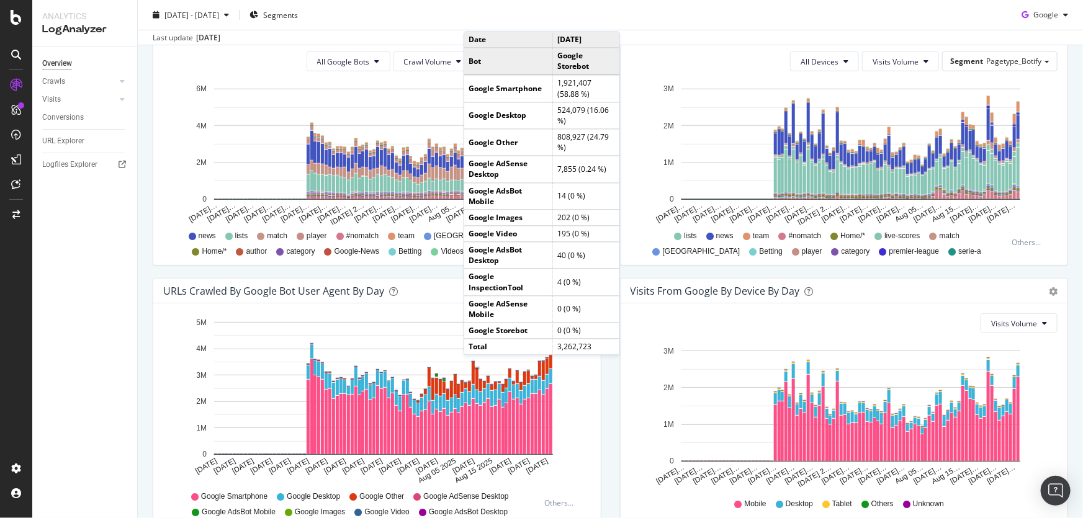
click at [476, 368] on rect "A chart." at bounding box center [477, 368] width 3 height 1
